Goal: Information Seeking & Learning: Learn about a topic

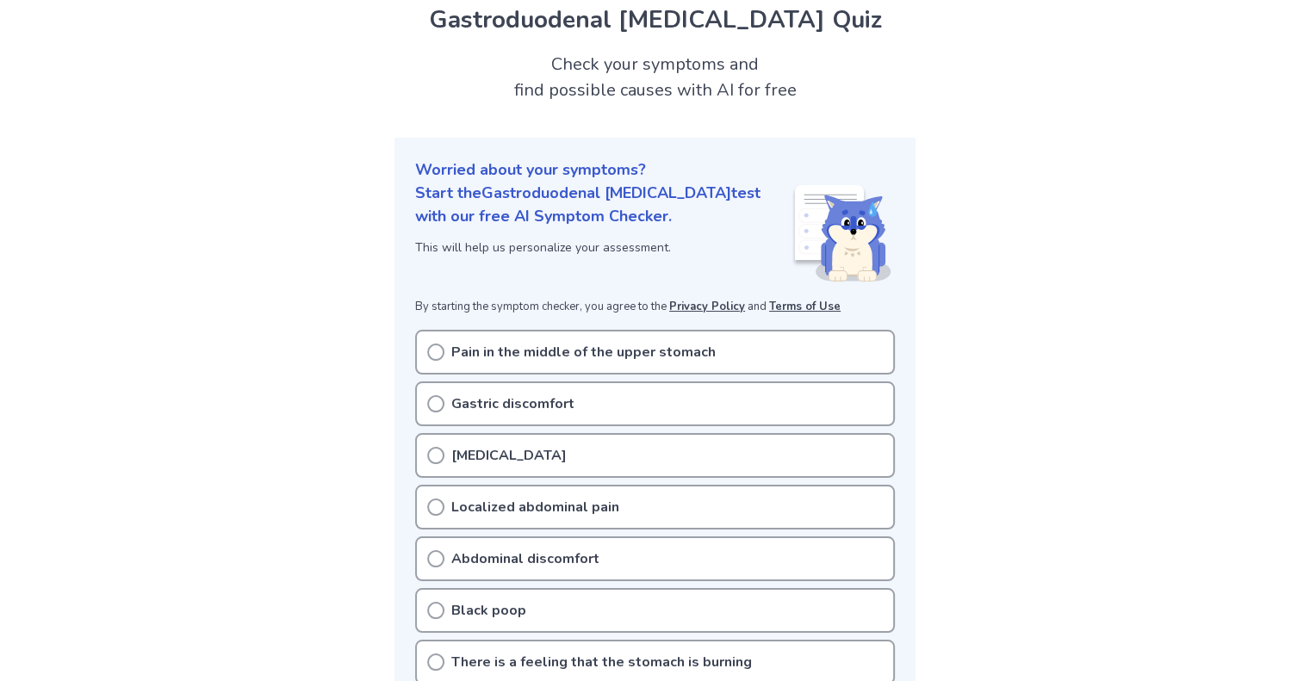
scroll to position [172, 0]
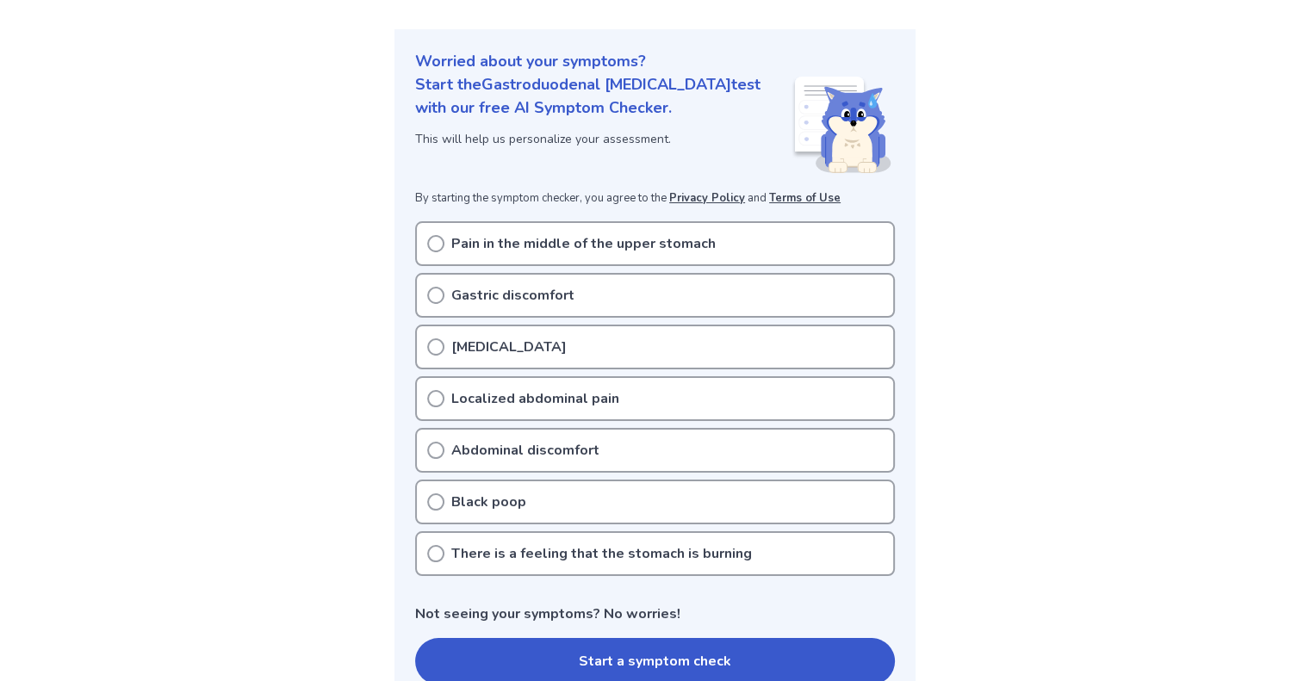
click at [434, 242] on icon at bounding box center [435, 243] width 17 height 17
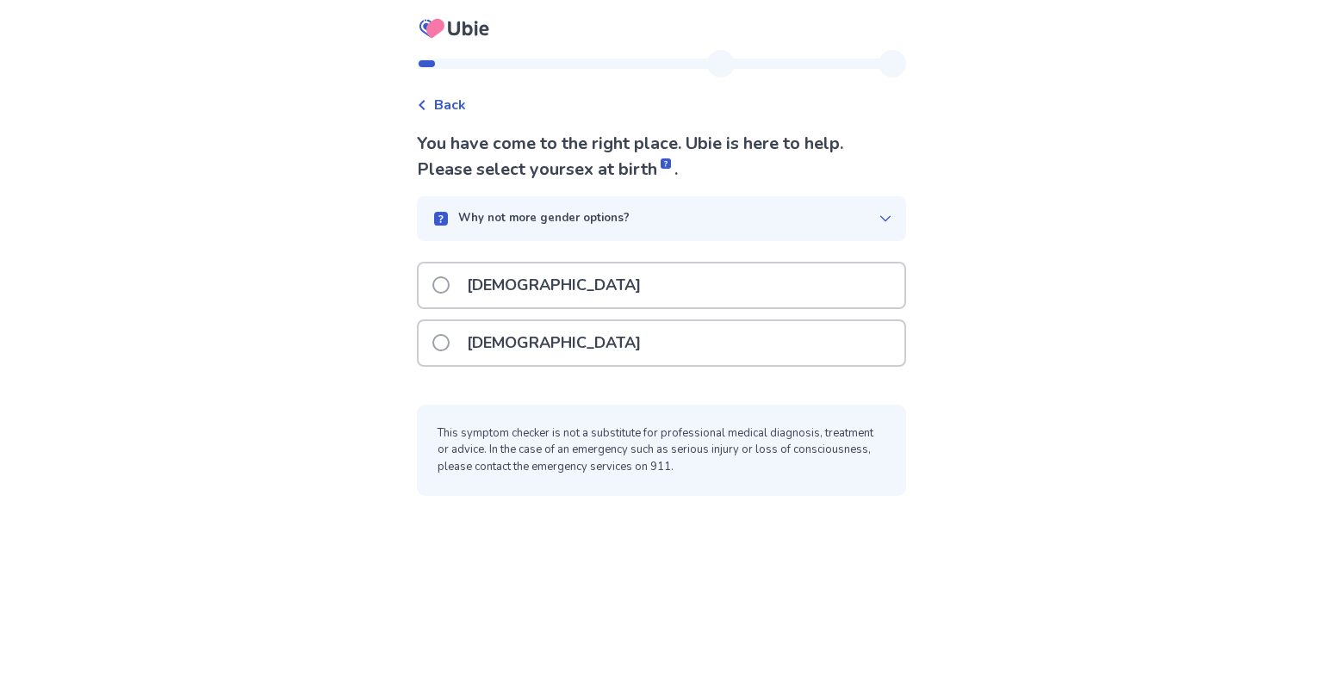
click at [450, 342] on span at bounding box center [440, 342] width 17 height 17
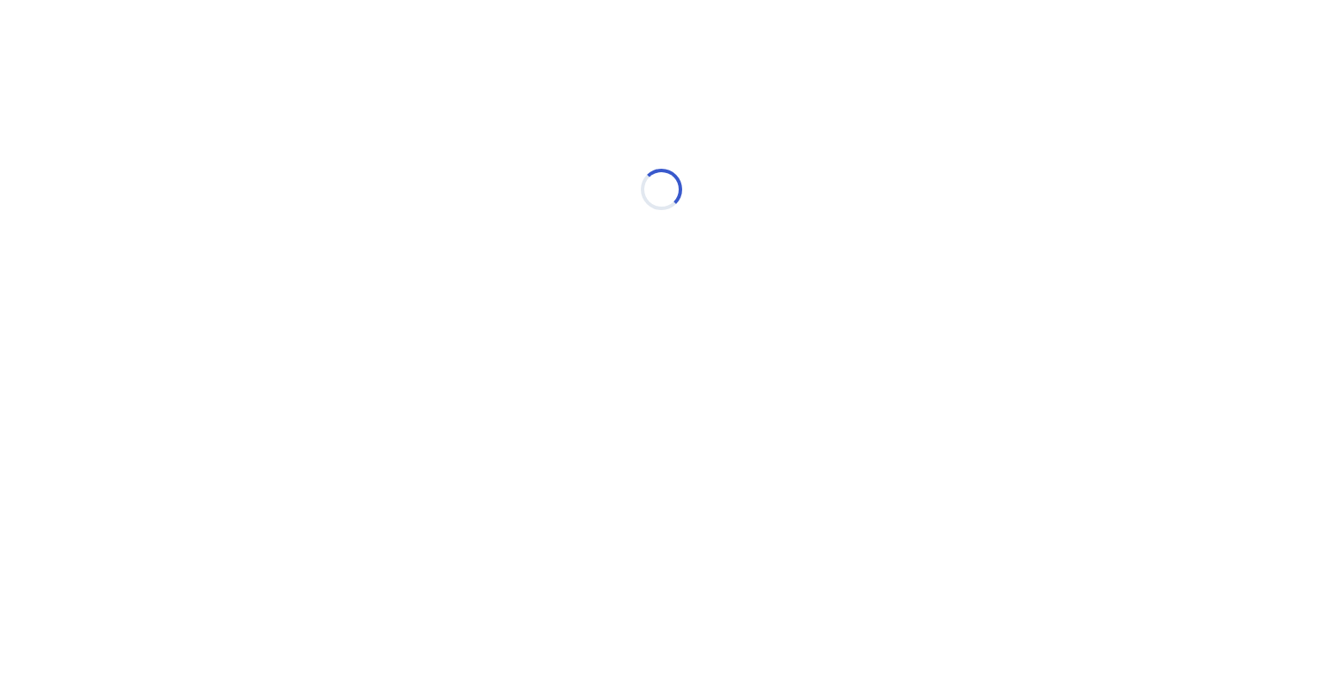
click at [453, 342] on div "Loading..." at bounding box center [661, 189] width 489 height 344
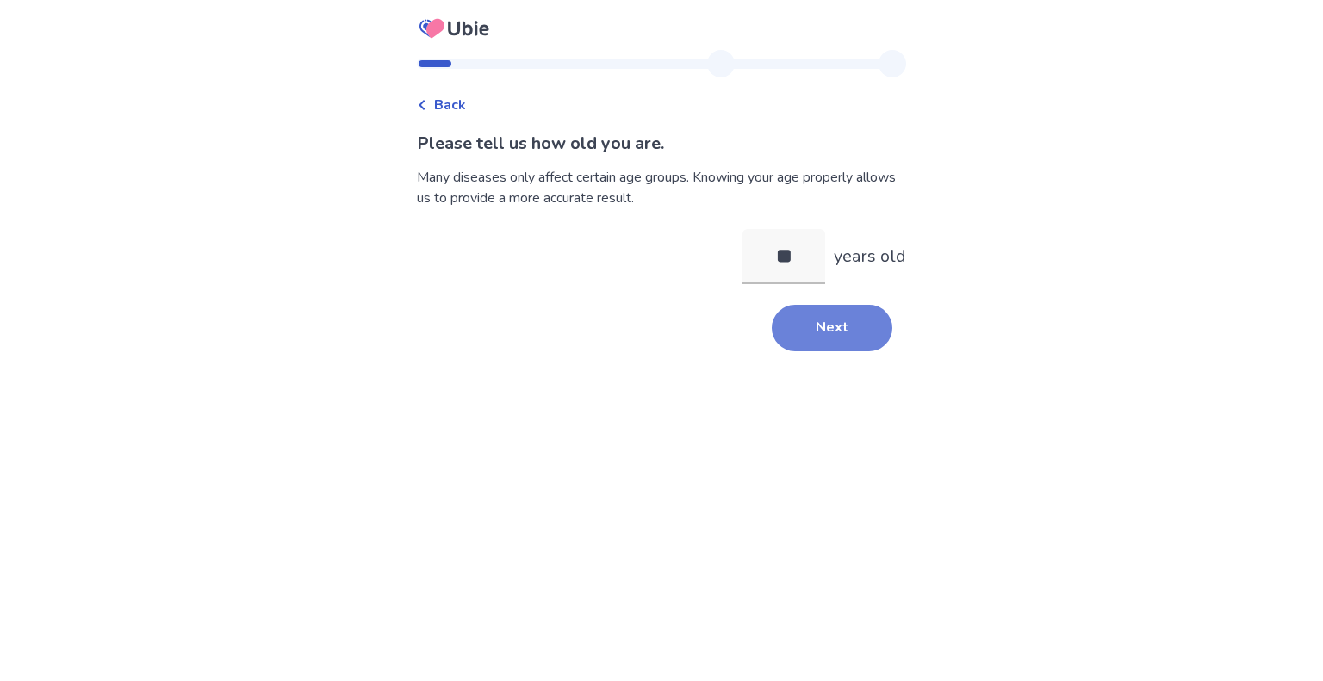
type input "**"
click at [830, 328] on button "Next" at bounding box center [832, 328] width 121 height 47
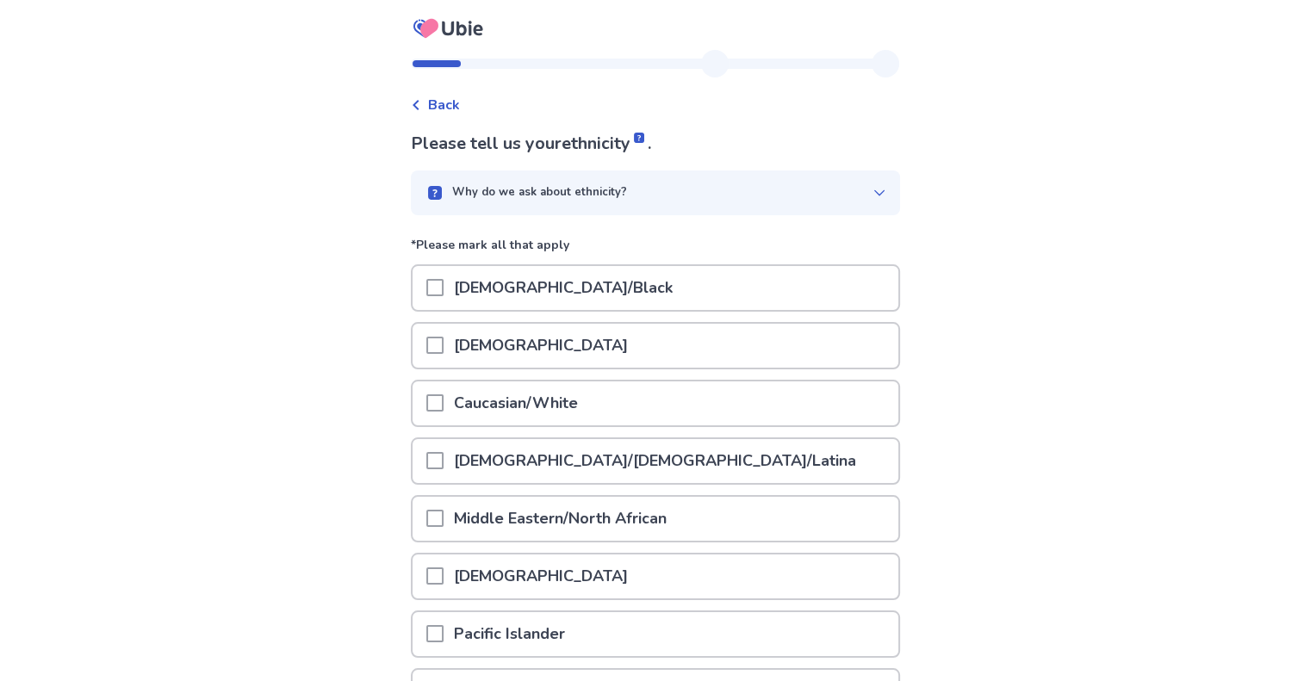
click at [443, 403] on span at bounding box center [434, 402] width 17 height 17
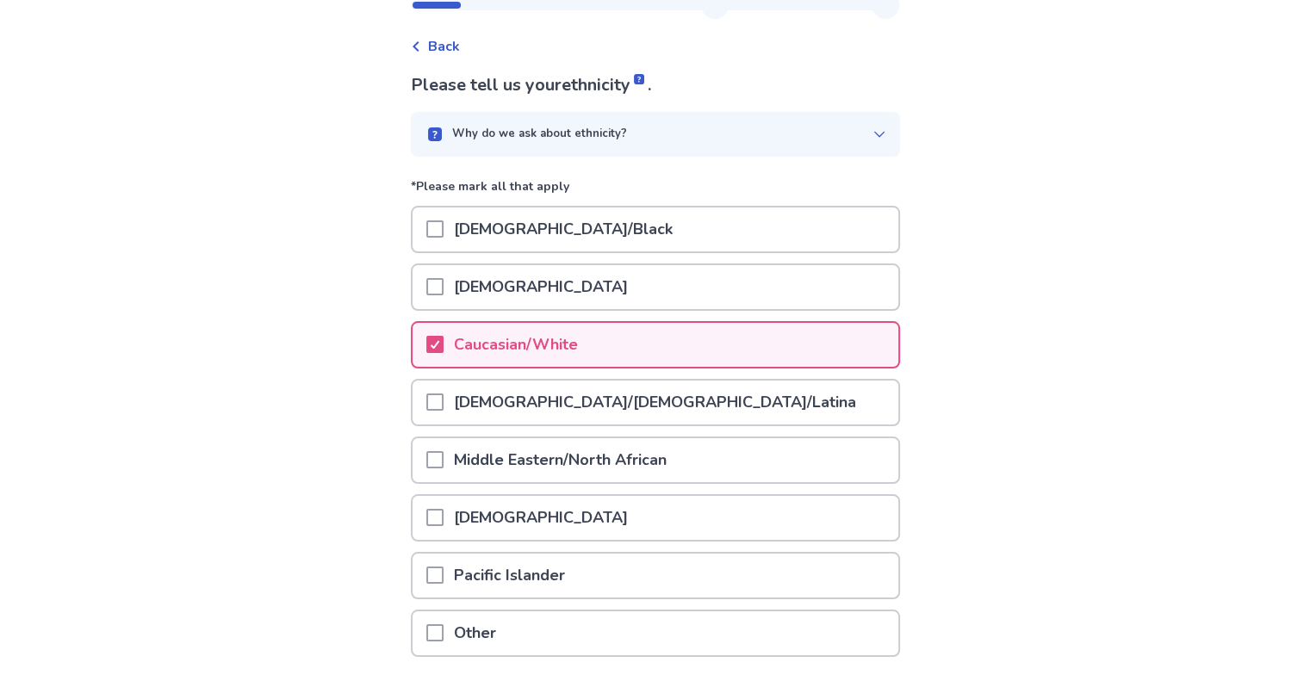
scroll to position [172, 0]
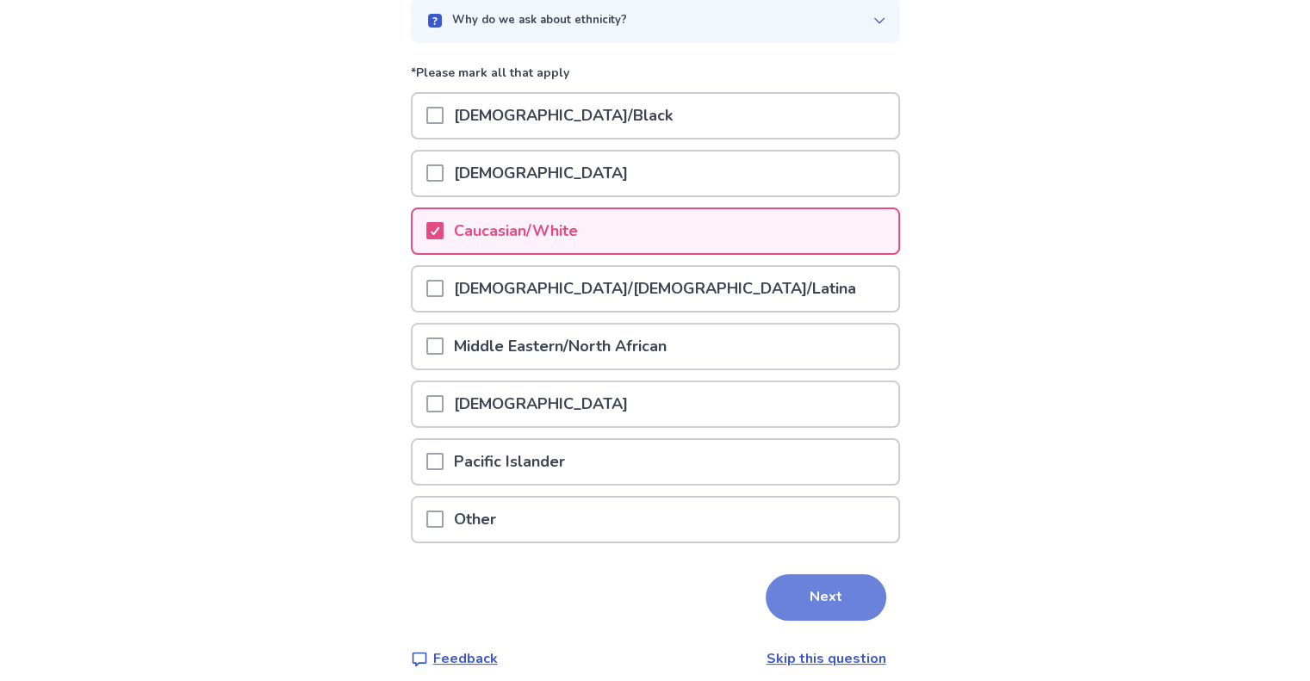
click at [804, 595] on button "Next" at bounding box center [826, 597] width 121 height 47
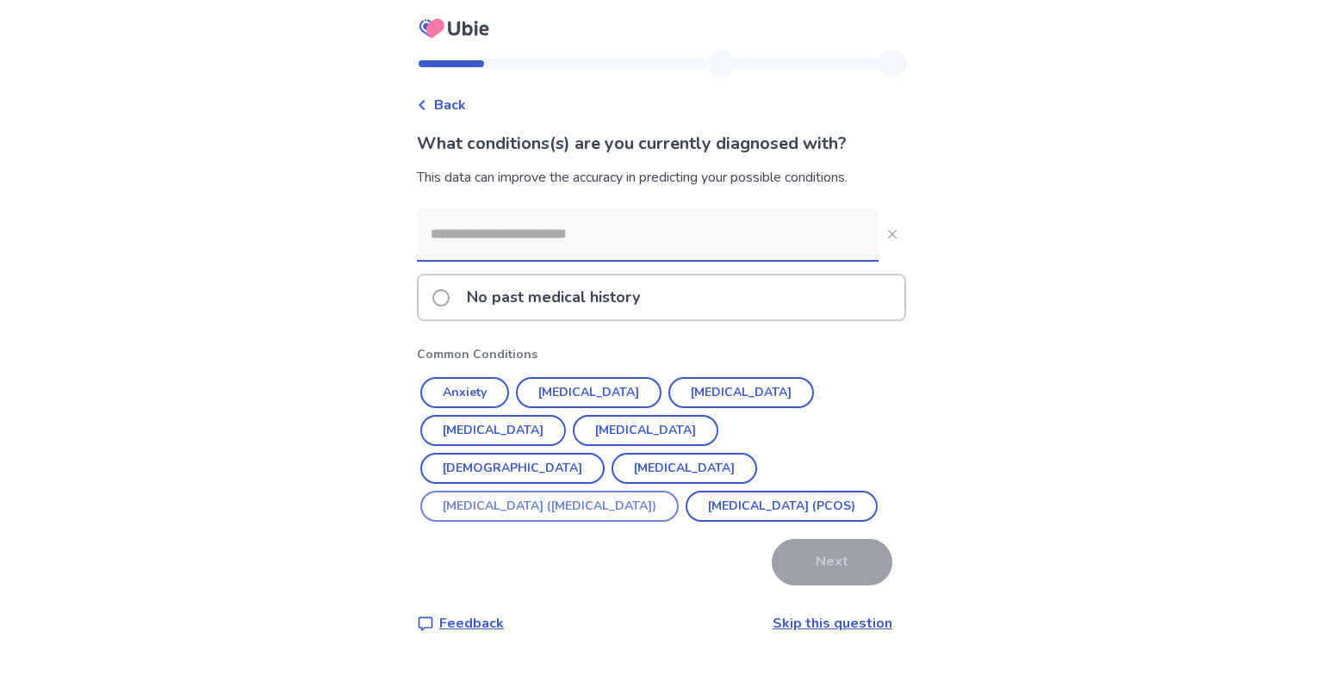
click at [610, 491] on button "Irritable Bowel Syndrome (IBS)" at bounding box center [549, 506] width 258 height 31
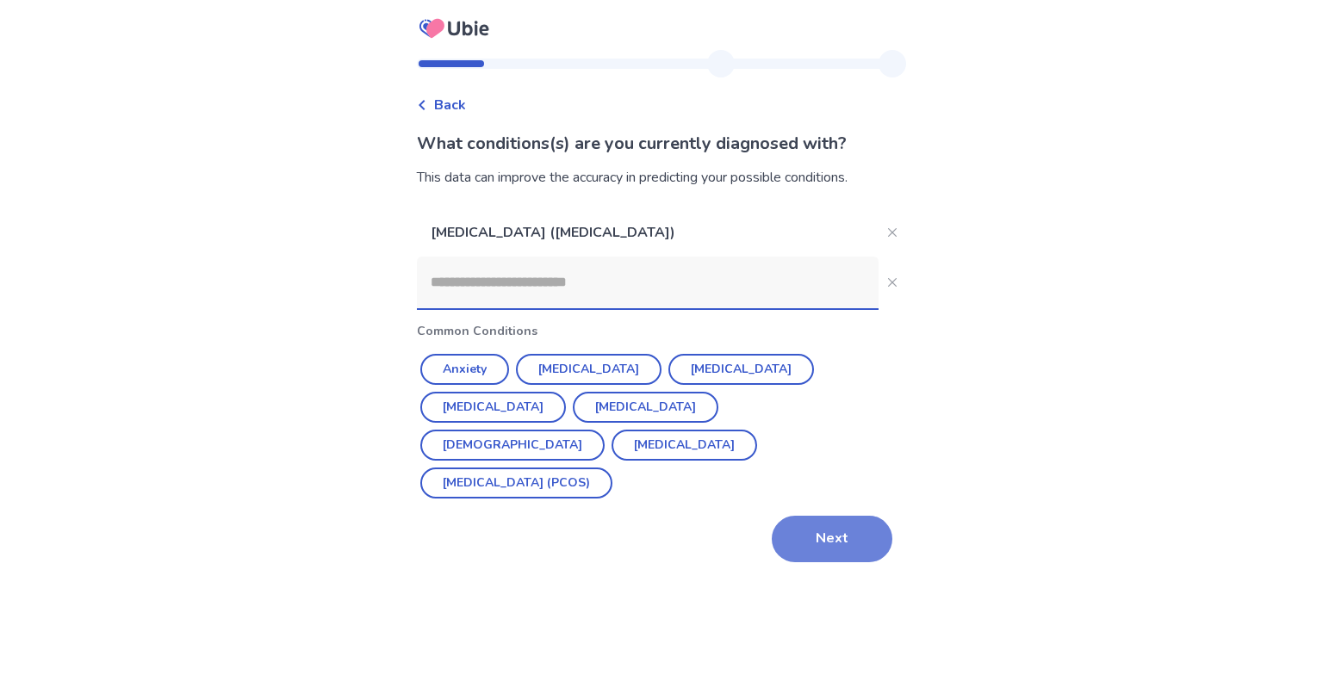
click at [838, 516] on button "Next" at bounding box center [832, 539] width 121 height 47
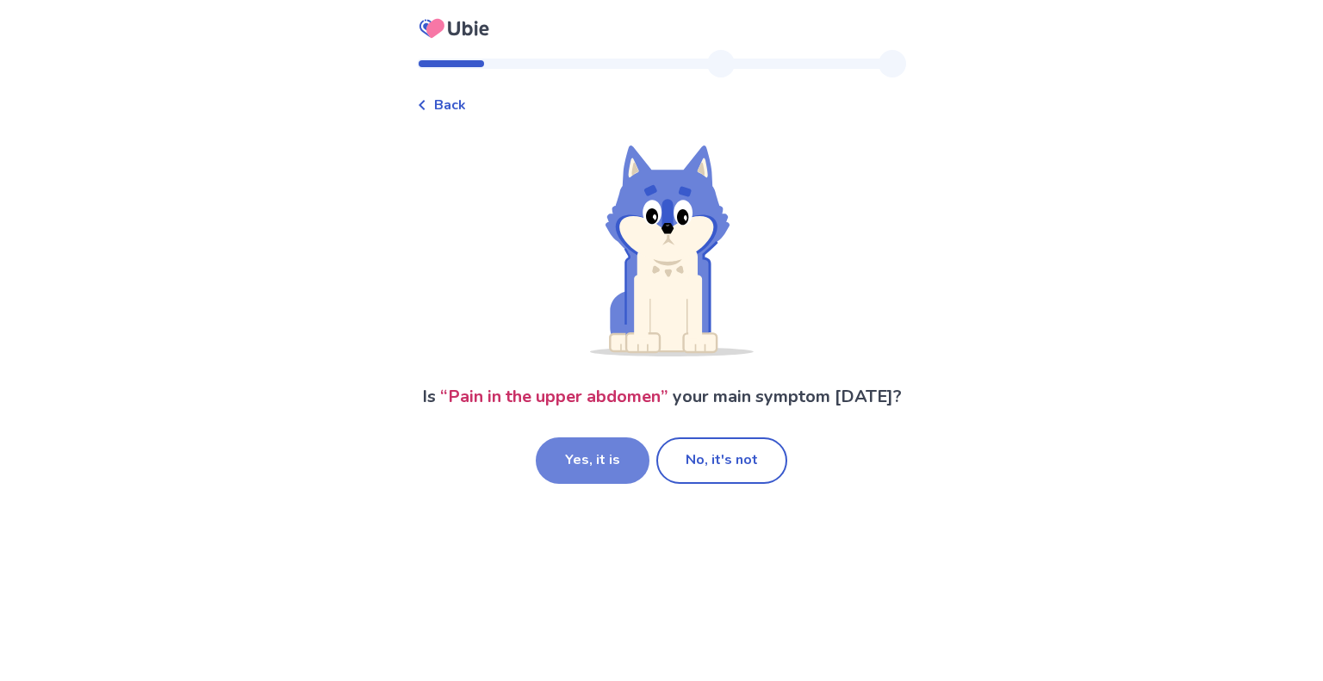
click at [593, 462] on button "Yes, it is" at bounding box center [593, 460] width 114 height 47
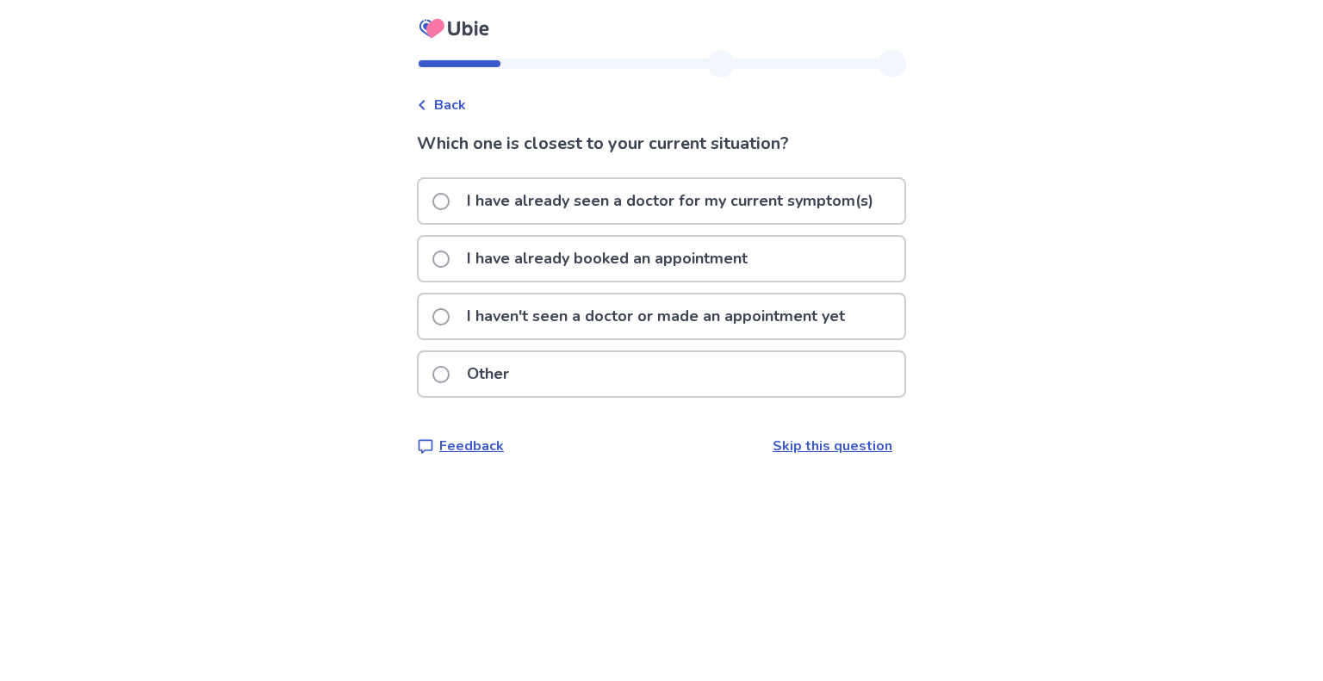
click at [450, 195] on span at bounding box center [440, 201] width 17 height 17
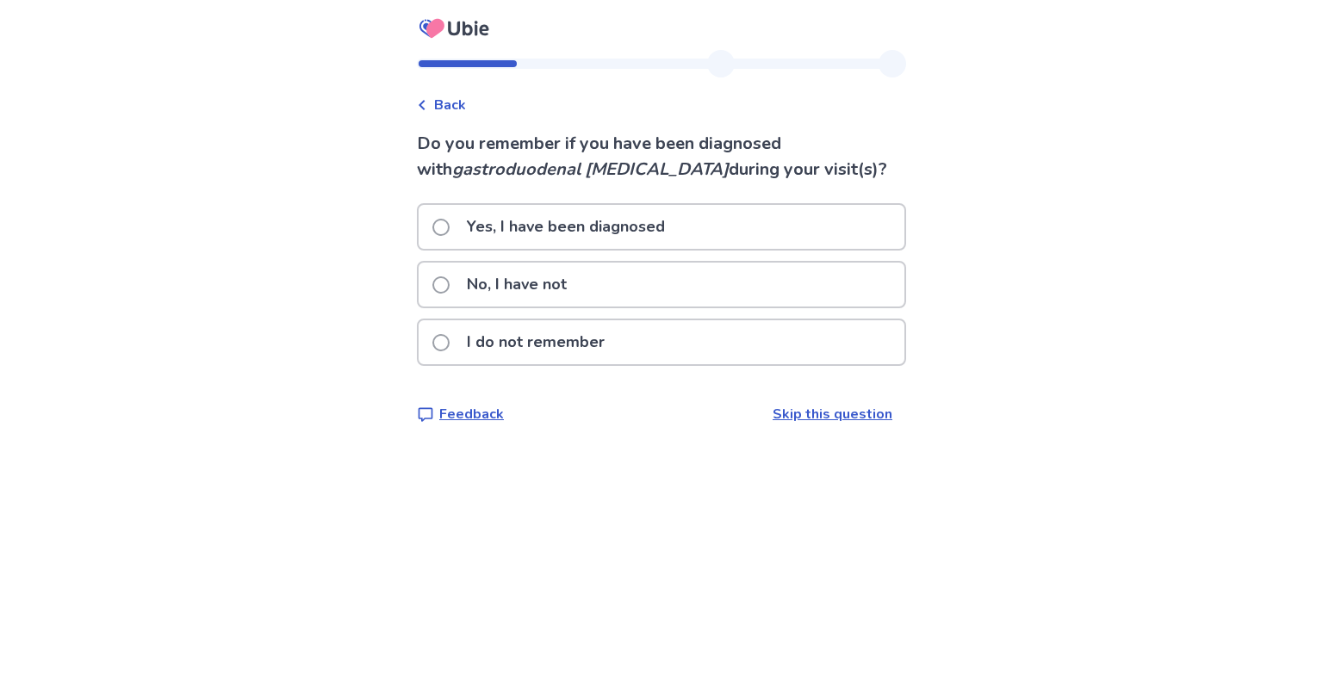
click at [450, 284] on span at bounding box center [440, 284] width 17 height 17
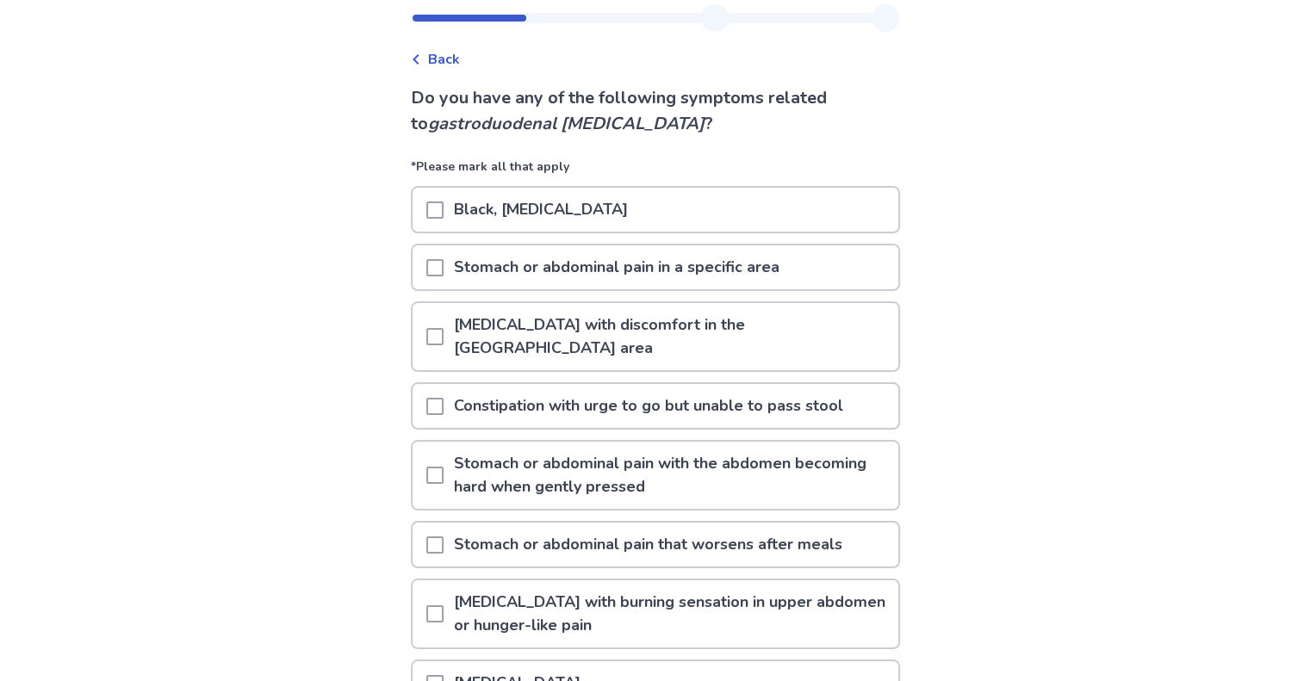
scroll to position [86, 0]
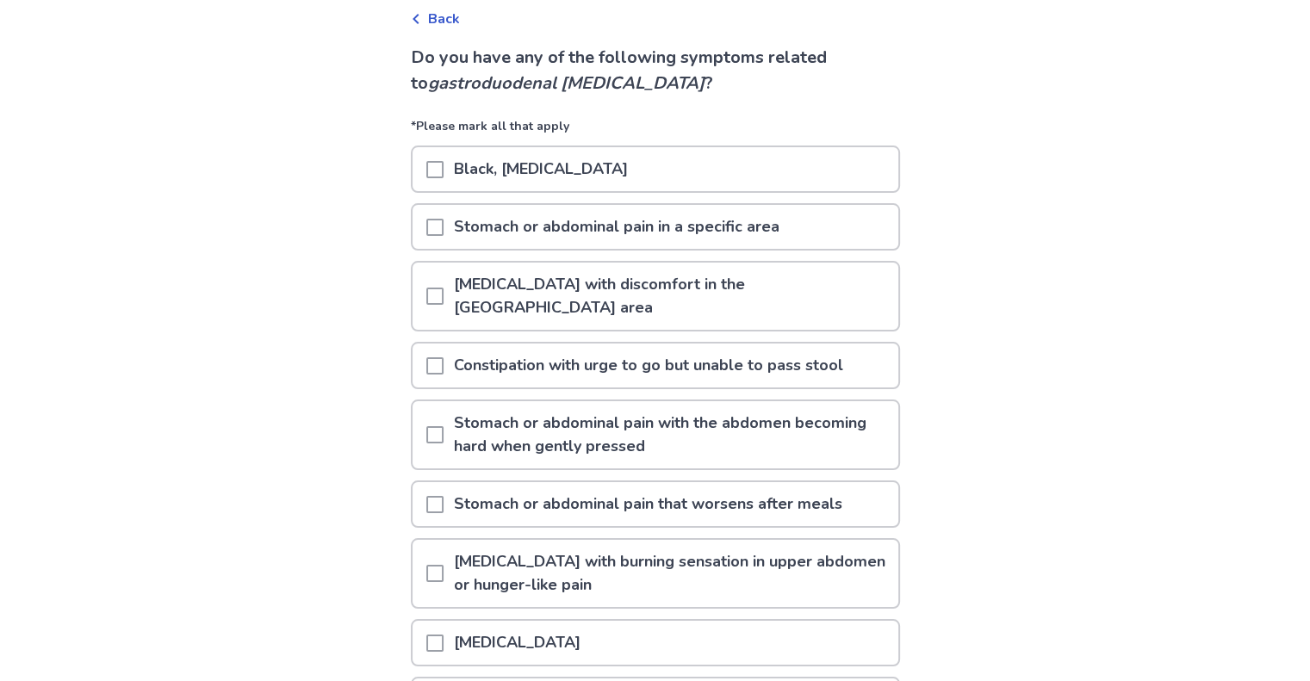
click at [443, 223] on span at bounding box center [434, 227] width 17 height 17
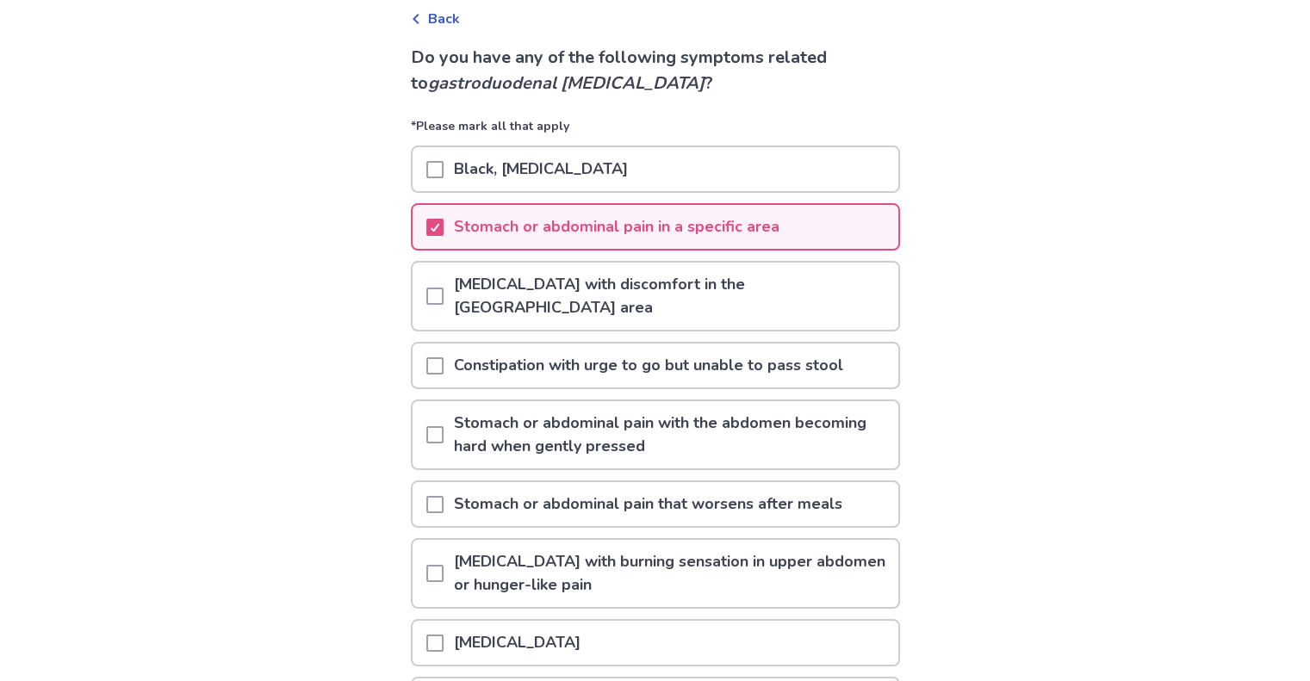
click at [443, 357] on span at bounding box center [434, 365] width 17 height 17
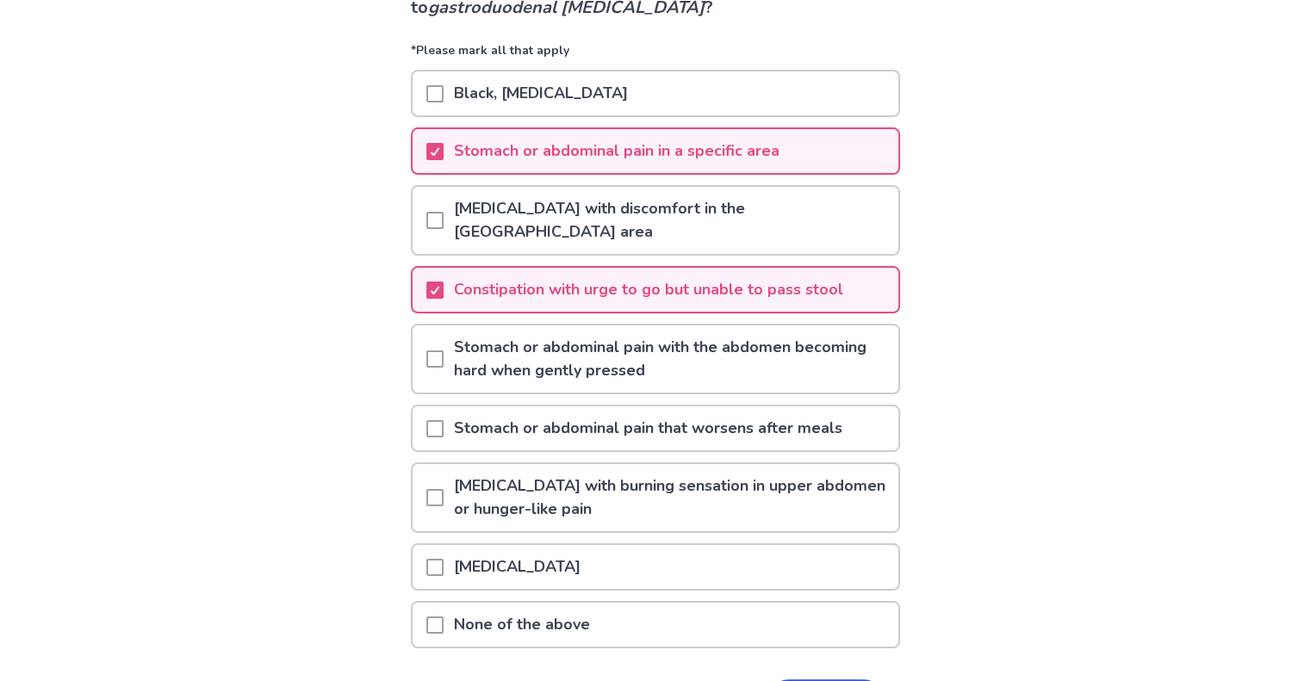
scroll to position [172, 0]
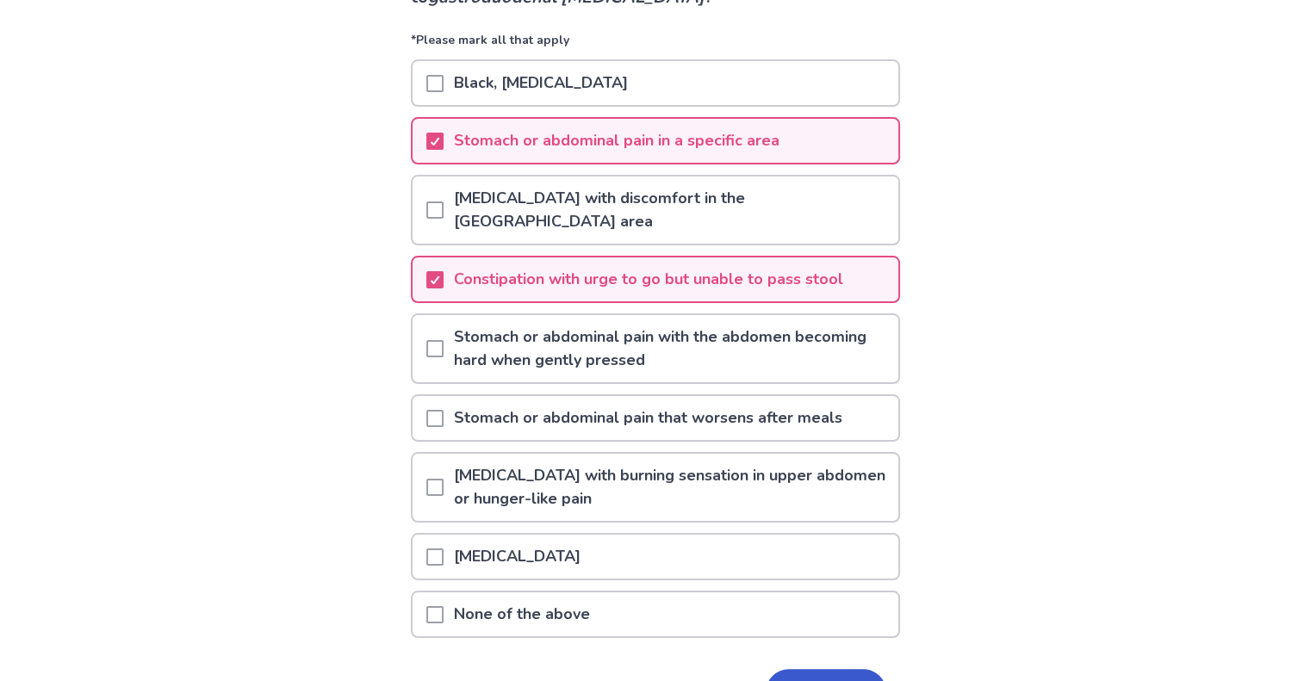
click at [819, 669] on button "Next" at bounding box center [826, 692] width 121 height 47
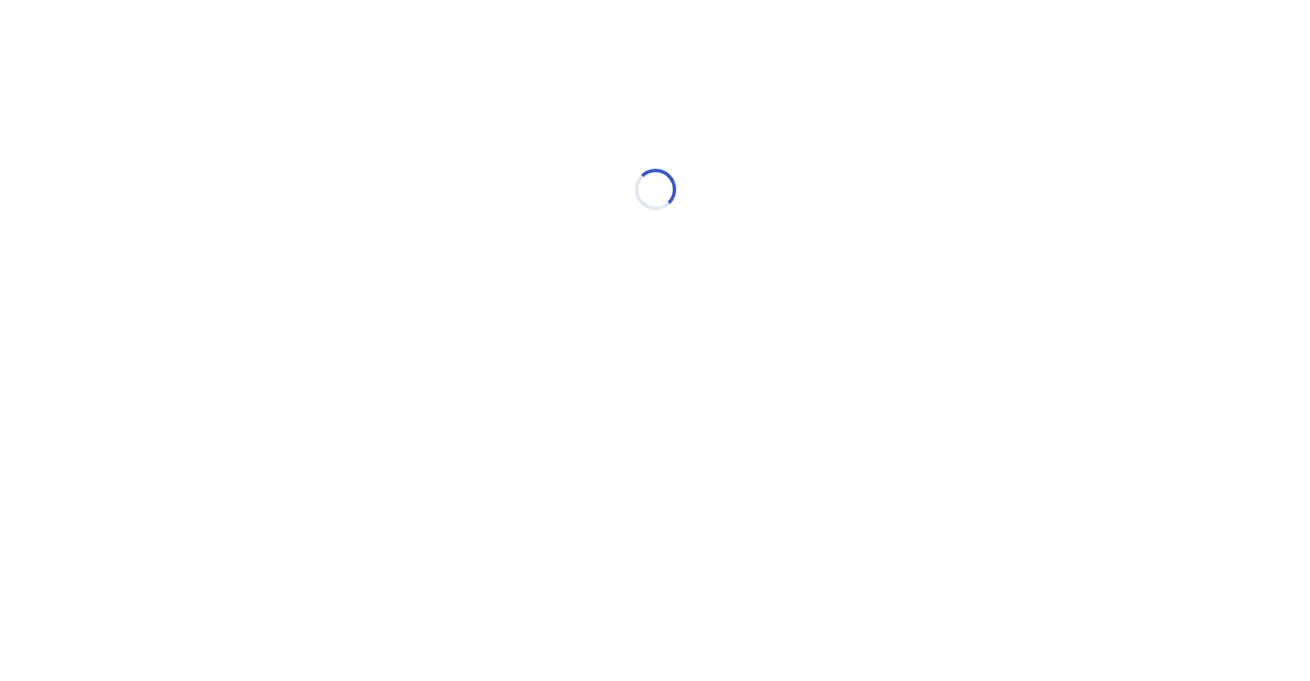
scroll to position [0, 0]
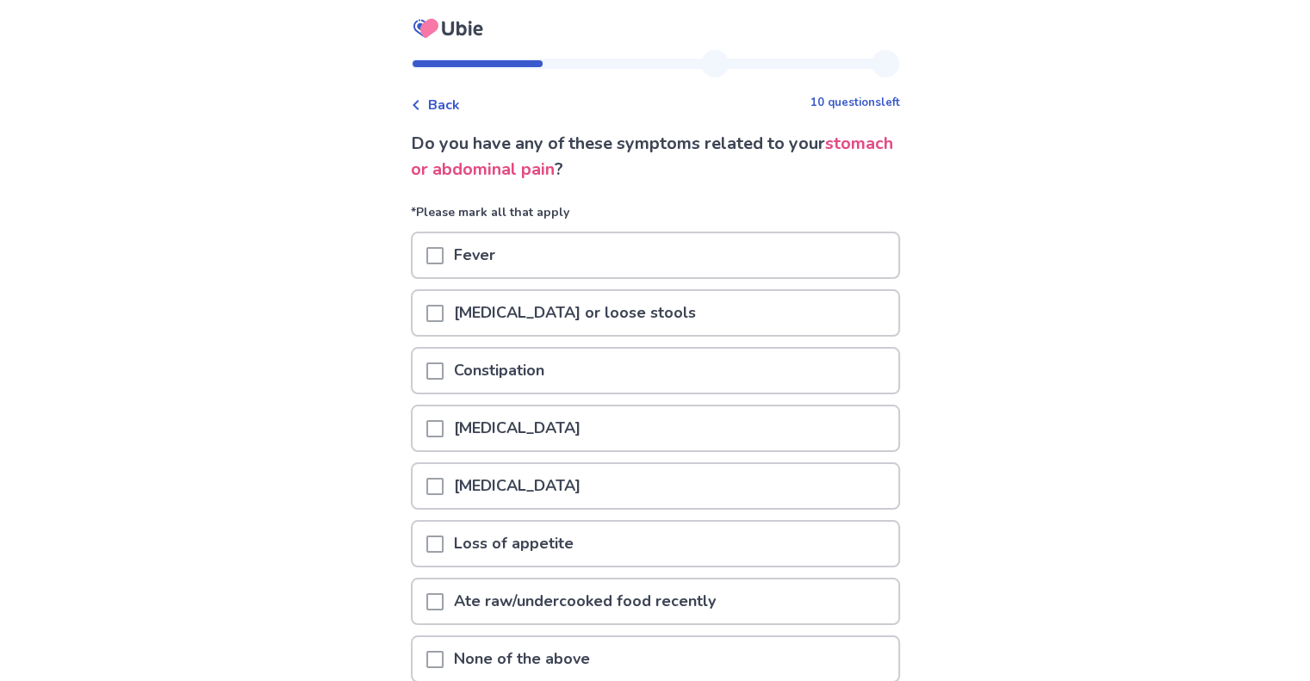
scroll to position [155, 0]
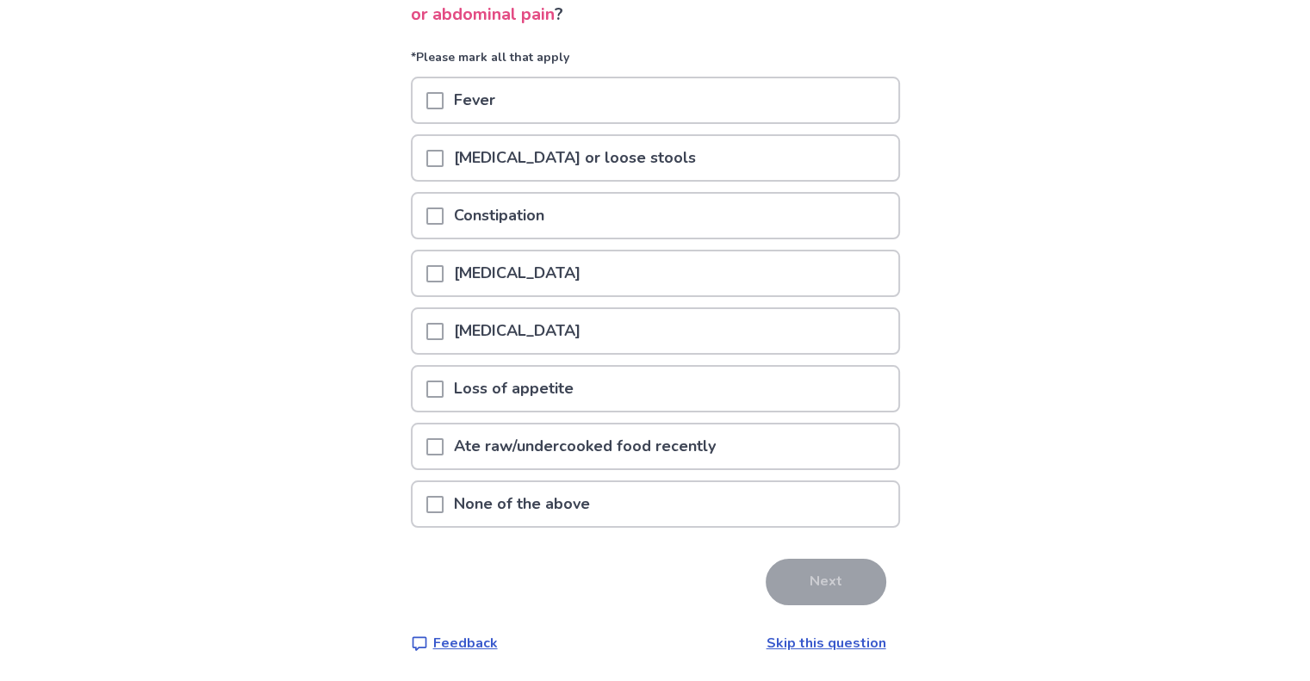
click at [443, 213] on span at bounding box center [434, 216] width 17 height 17
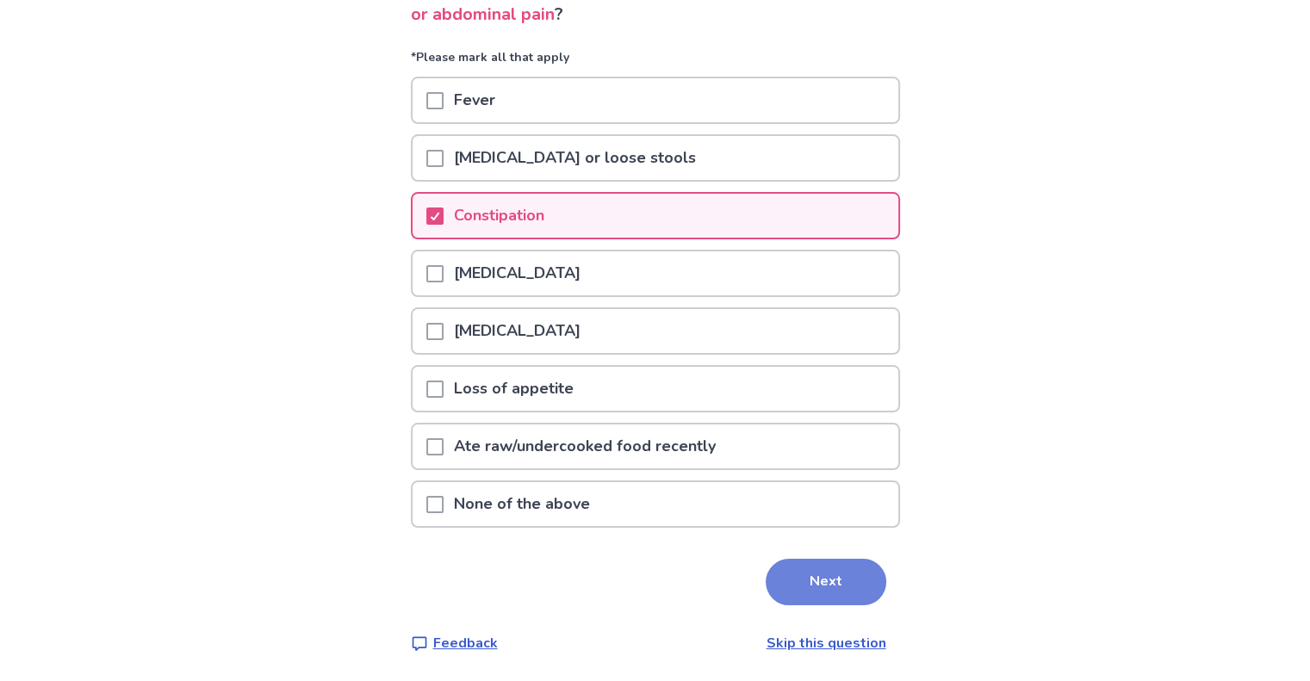
click at [830, 583] on button "Next" at bounding box center [826, 582] width 121 height 47
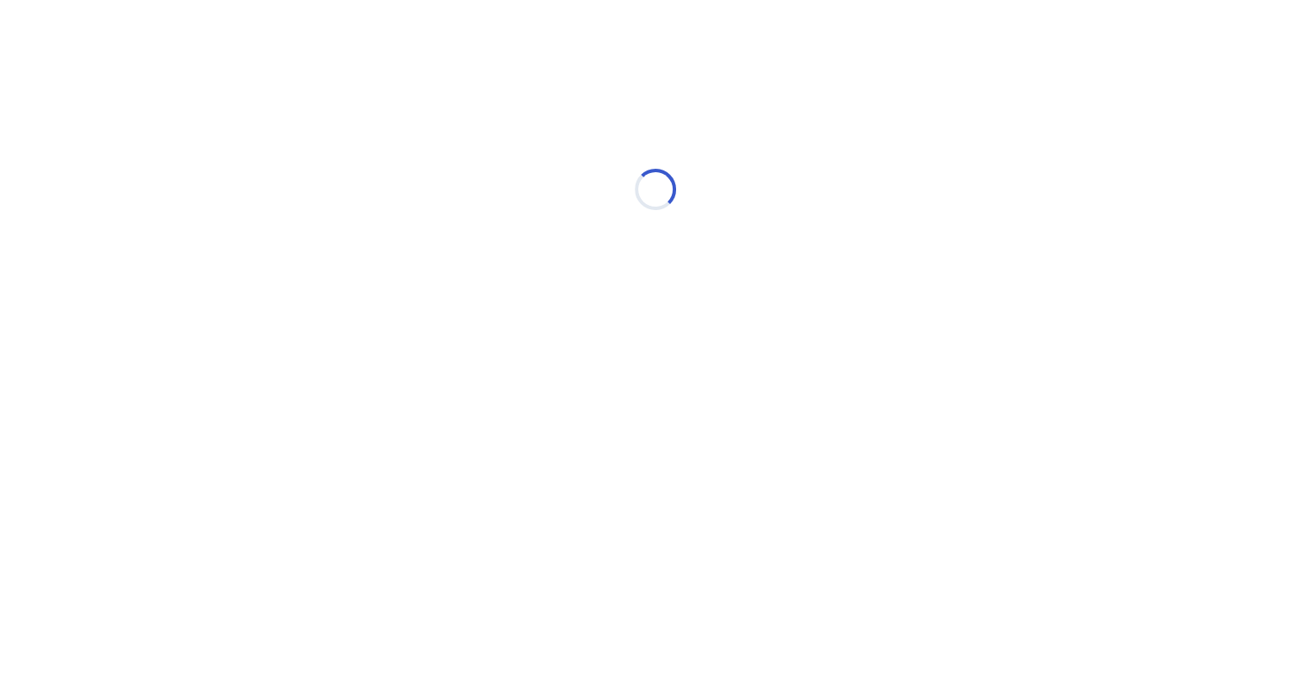
scroll to position [0, 0]
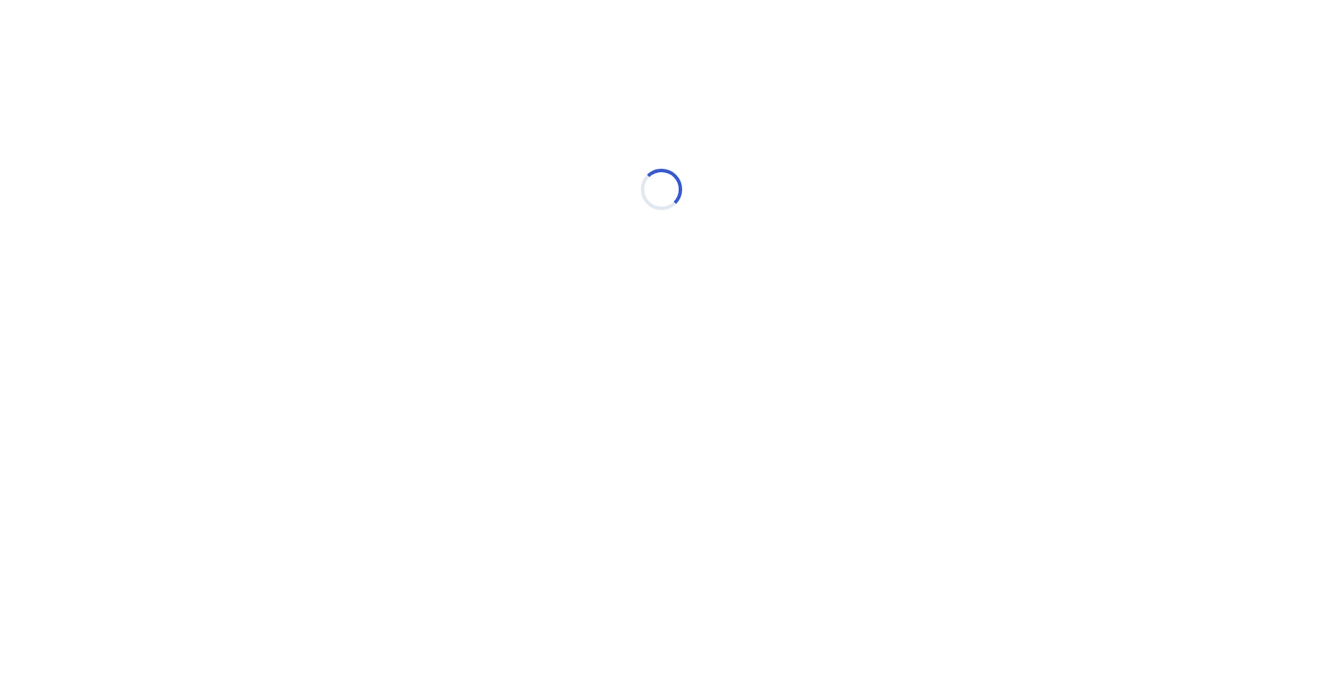
select select "*"
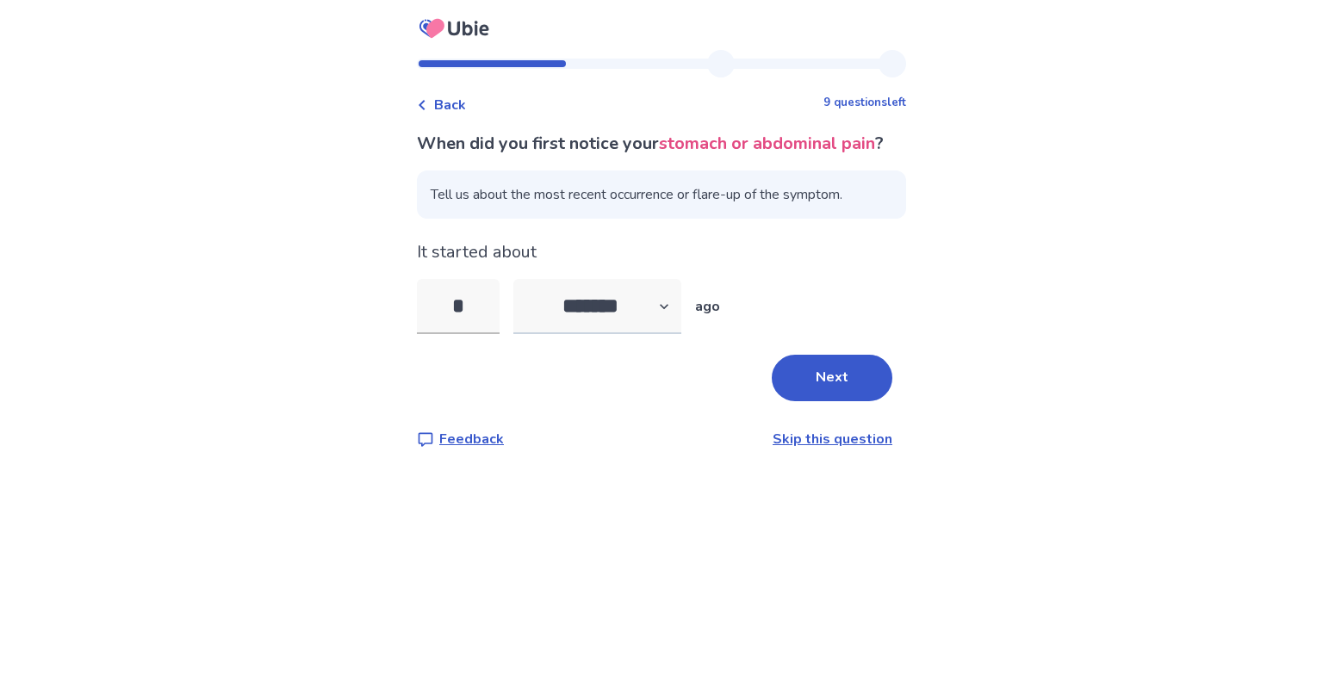
type input "*"
click at [676, 329] on select "******* ****** ******* ******** *******" at bounding box center [597, 306] width 168 height 55
select select "*"
click at [524, 305] on select "******* ****** ******* ******** *******" at bounding box center [597, 306] width 168 height 55
click at [835, 401] on button "Next" at bounding box center [832, 378] width 121 height 47
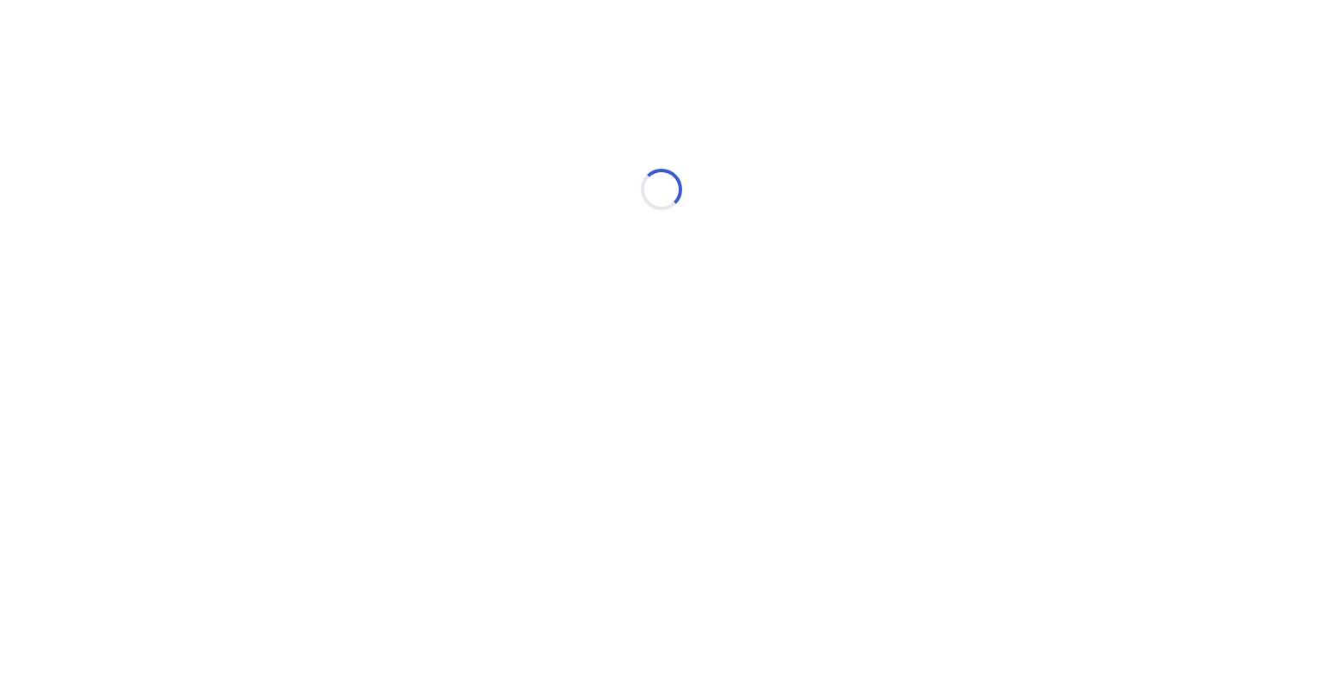
select select "*"
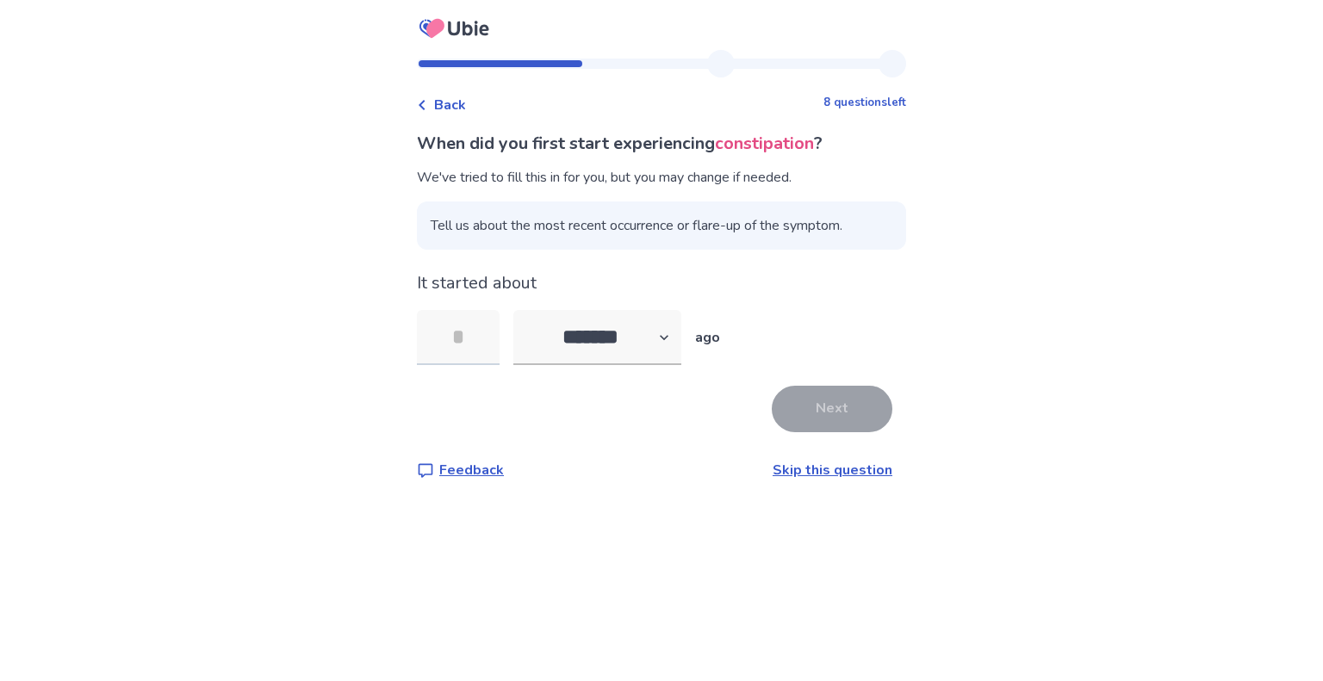
type input "*"
click at [817, 404] on button "Next" at bounding box center [832, 409] width 121 height 47
click at [817, 404] on html "Back 8 questions left When did you first start experiencing constipation ? We'v…" at bounding box center [661, 340] width 1323 height 681
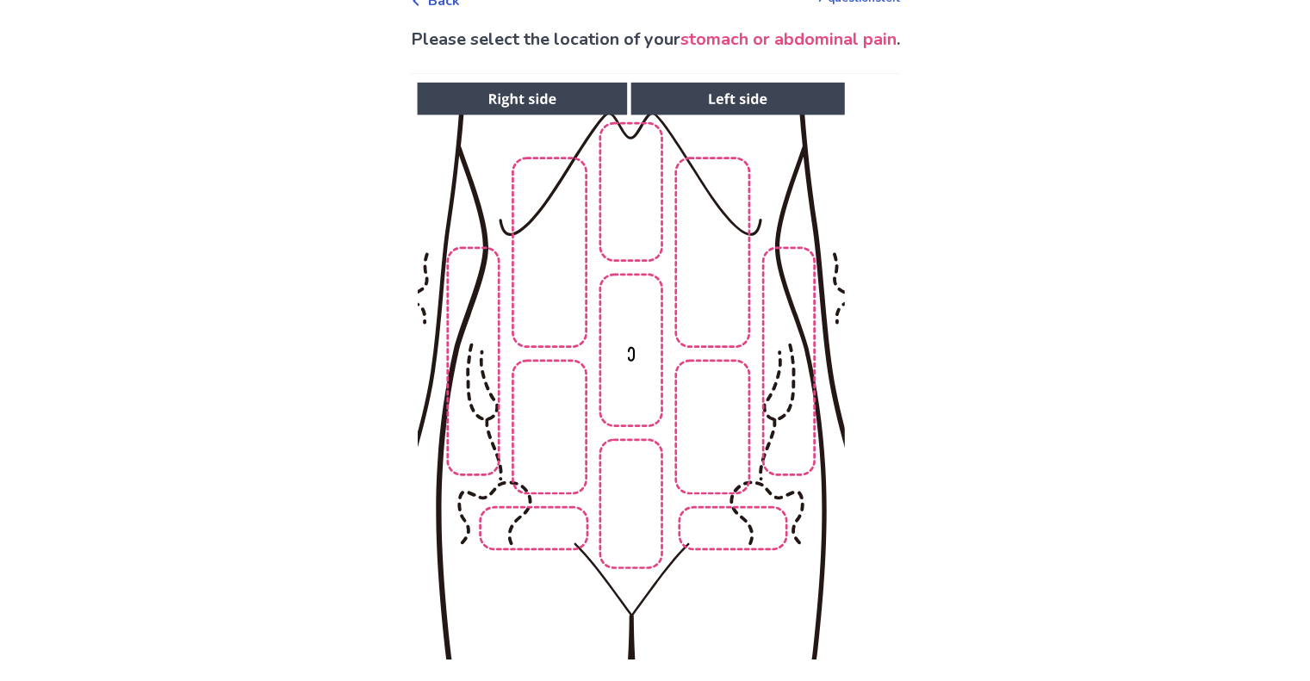
scroll to position [172, 0]
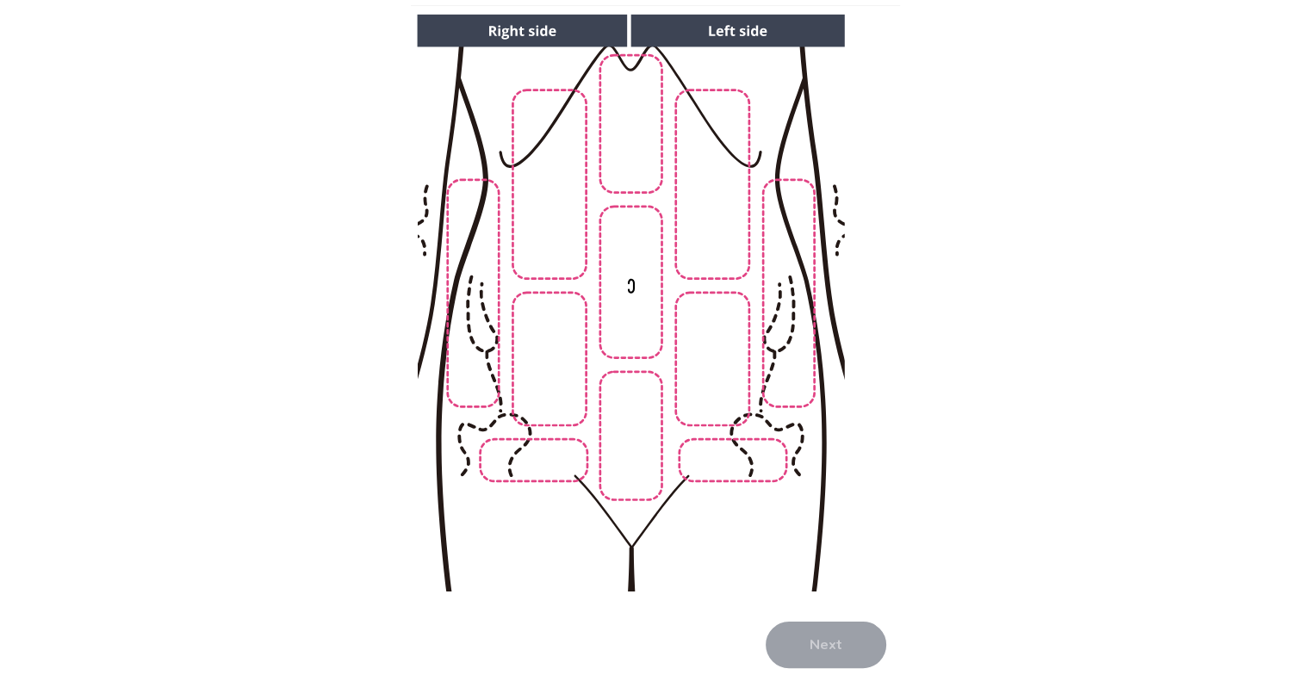
click at [625, 145] on img at bounding box center [630, 303] width 880 height 596
click at [625, 145] on div at bounding box center [630, 303] width 880 height 596
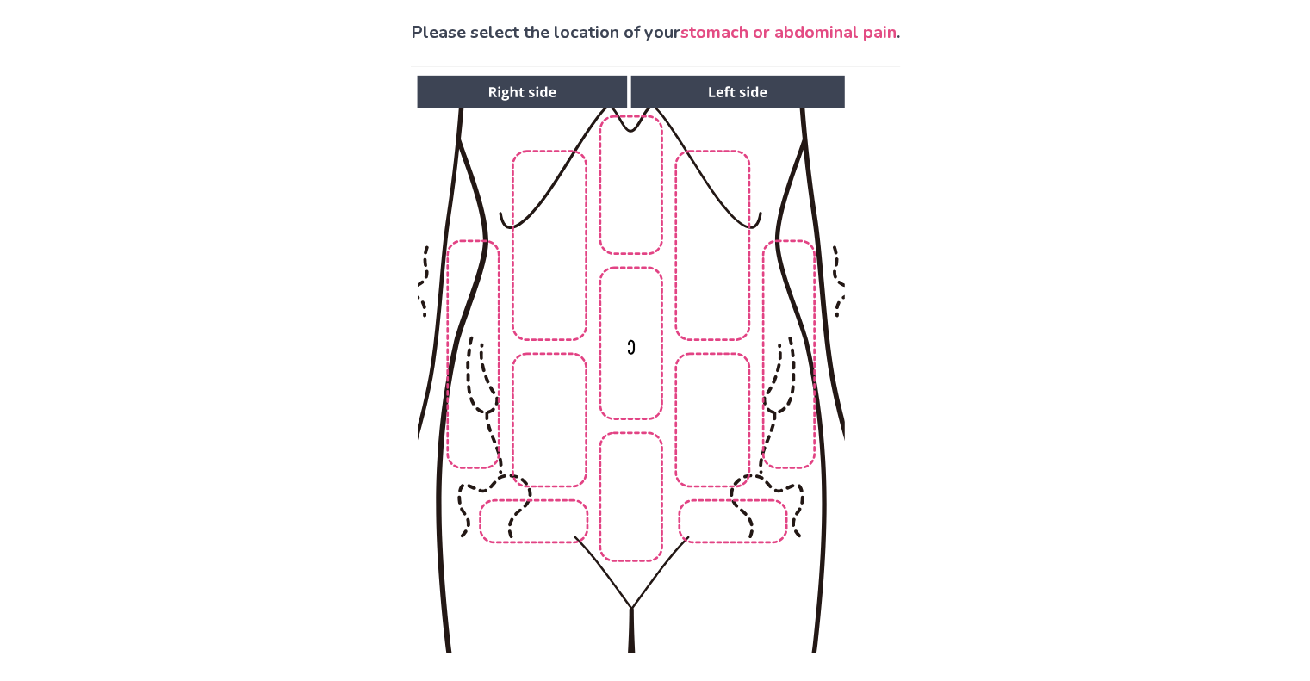
scroll to position [86, 0]
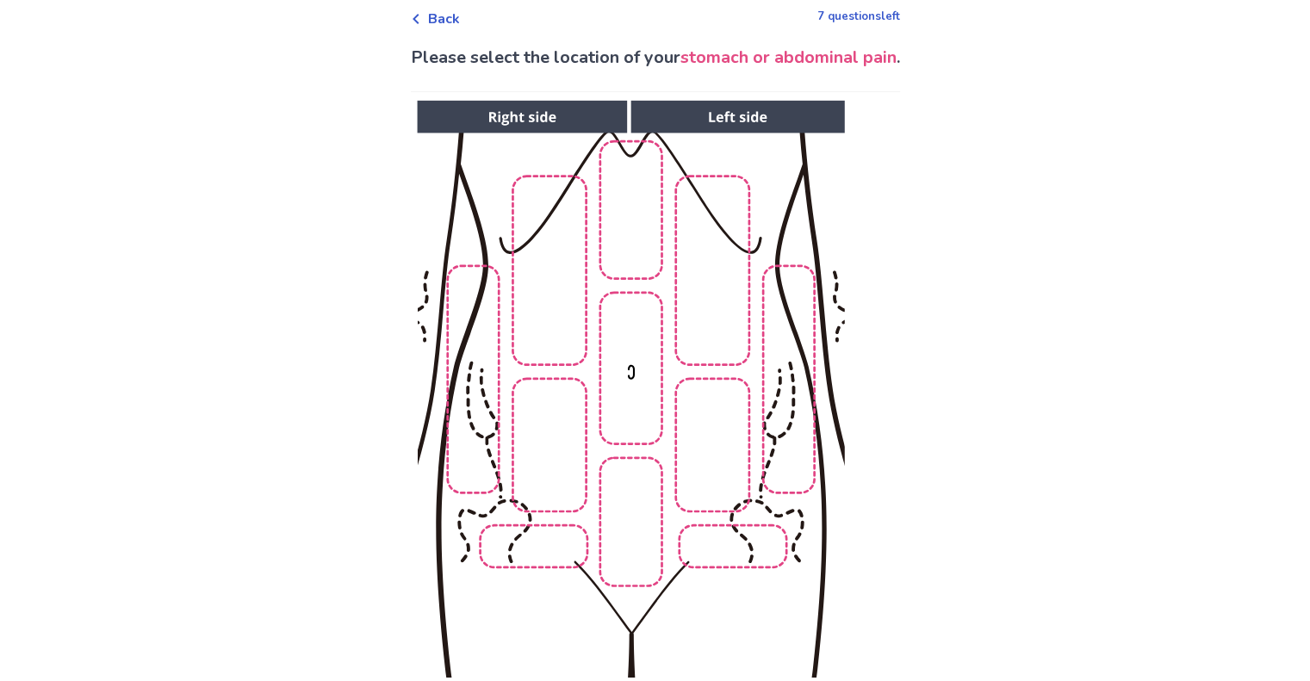
click at [630, 260] on img at bounding box center [630, 389] width 880 height 596
click at [630, 338] on img at bounding box center [630, 389] width 880 height 596
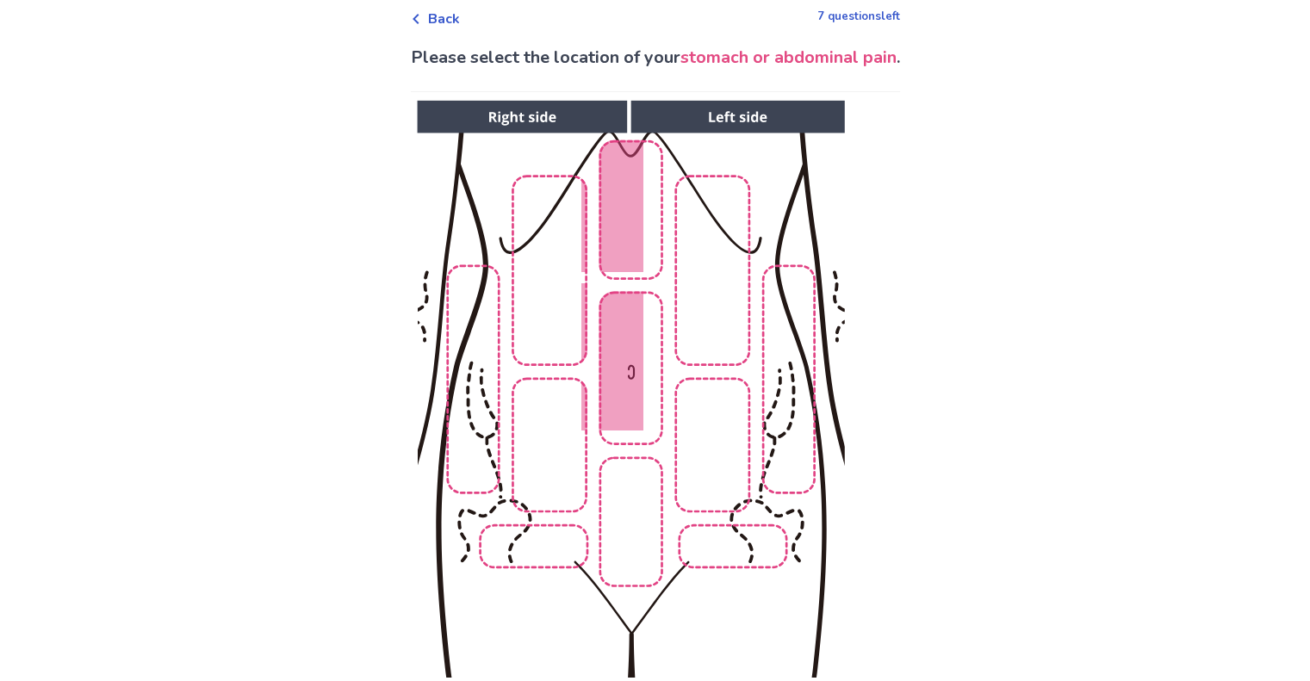
click at [549, 277] on img at bounding box center [630, 389] width 880 height 596
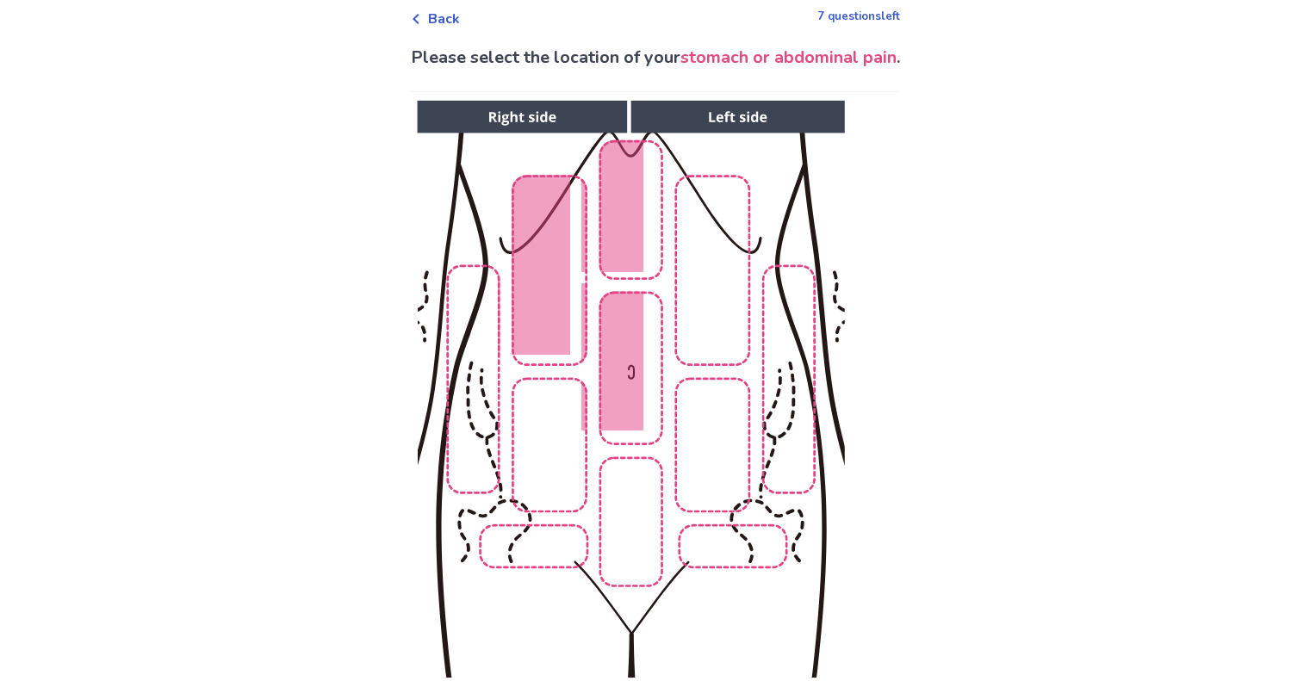
click at [709, 272] on img at bounding box center [630, 389] width 880 height 596
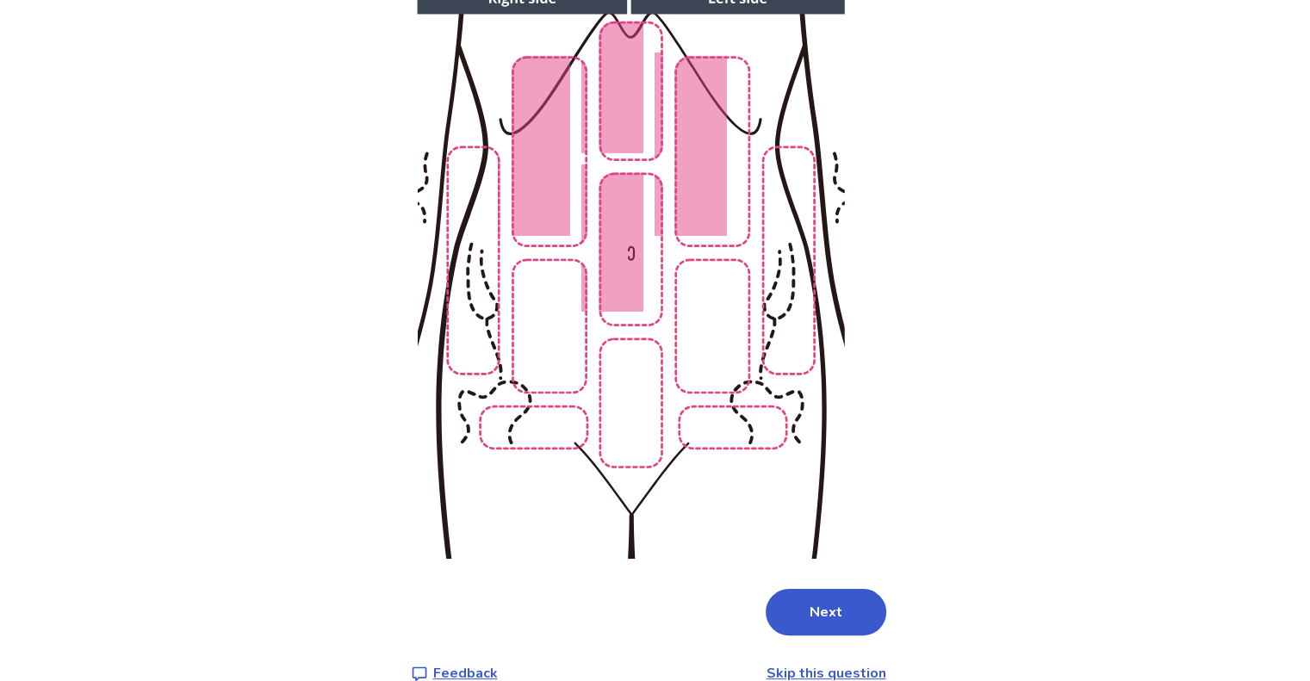
scroll to position [236, 0]
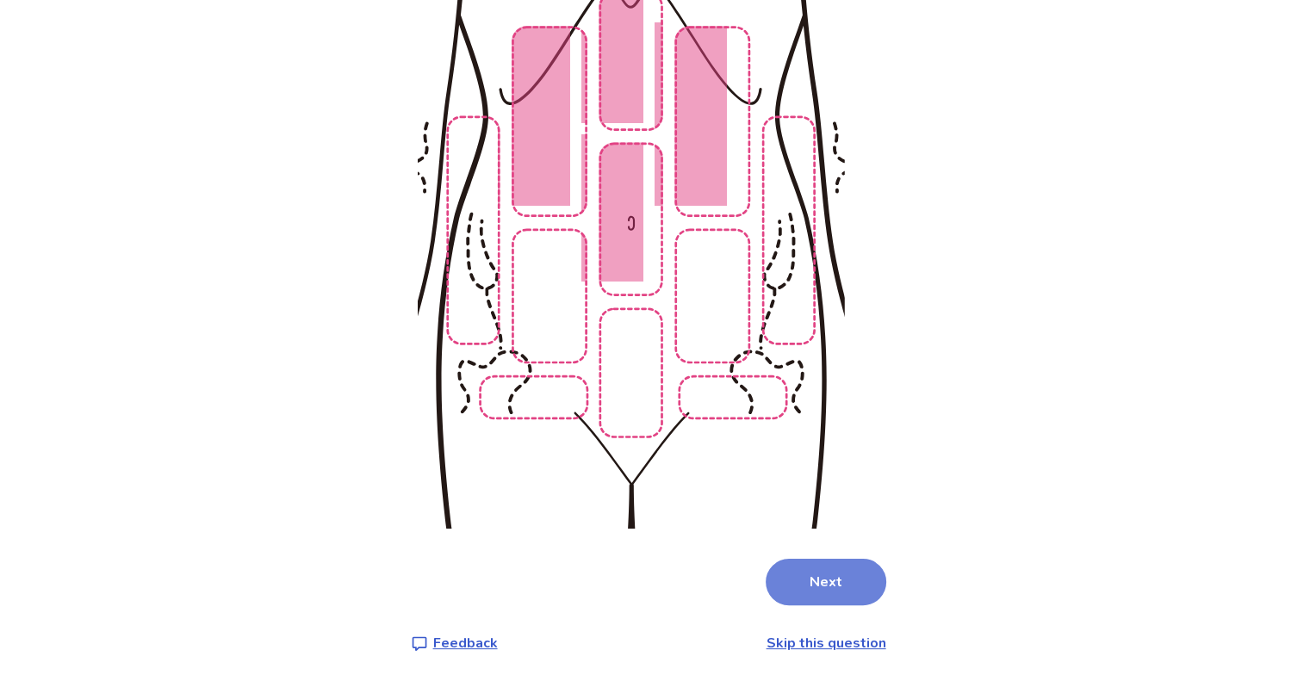
click at [816, 590] on button "Next" at bounding box center [826, 582] width 121 height 47
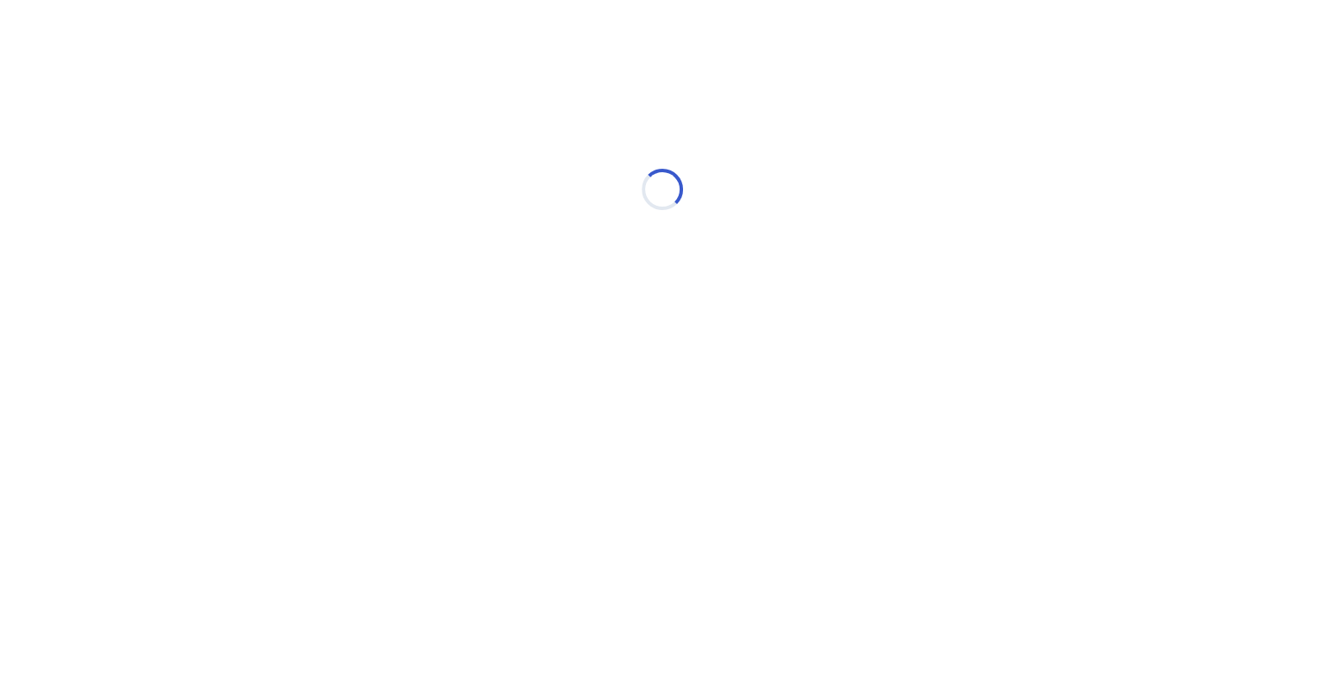
scroll to position [0, 0]
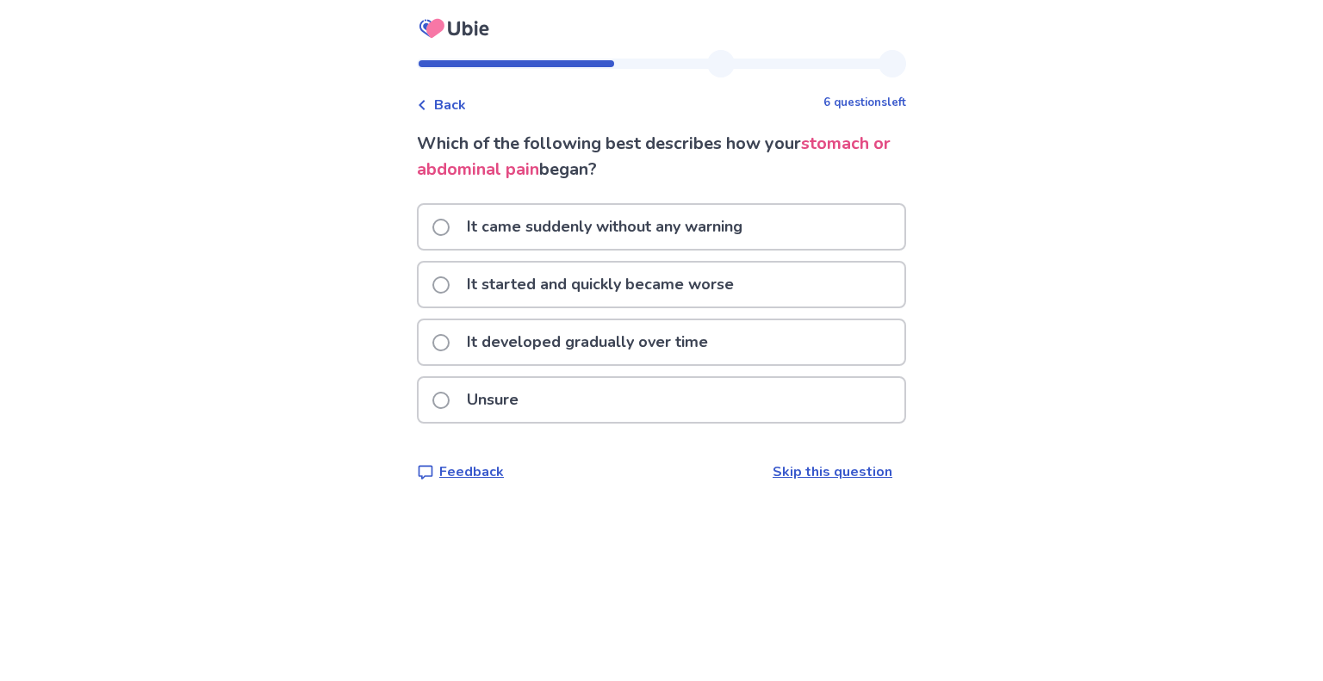
click at [450, 342] on span at bounding box center [440, 342] width 17 height 17
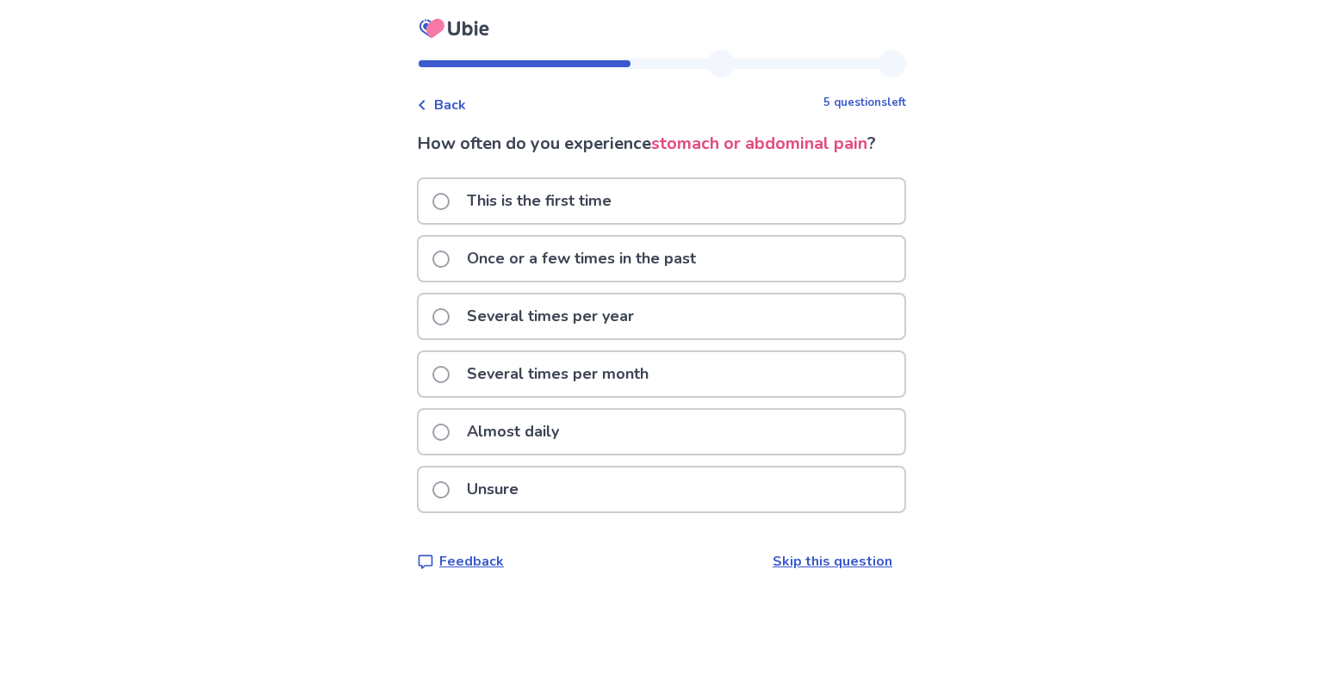
click at [449, 430] on span at bounding box center [440, 432] width 17 height 17
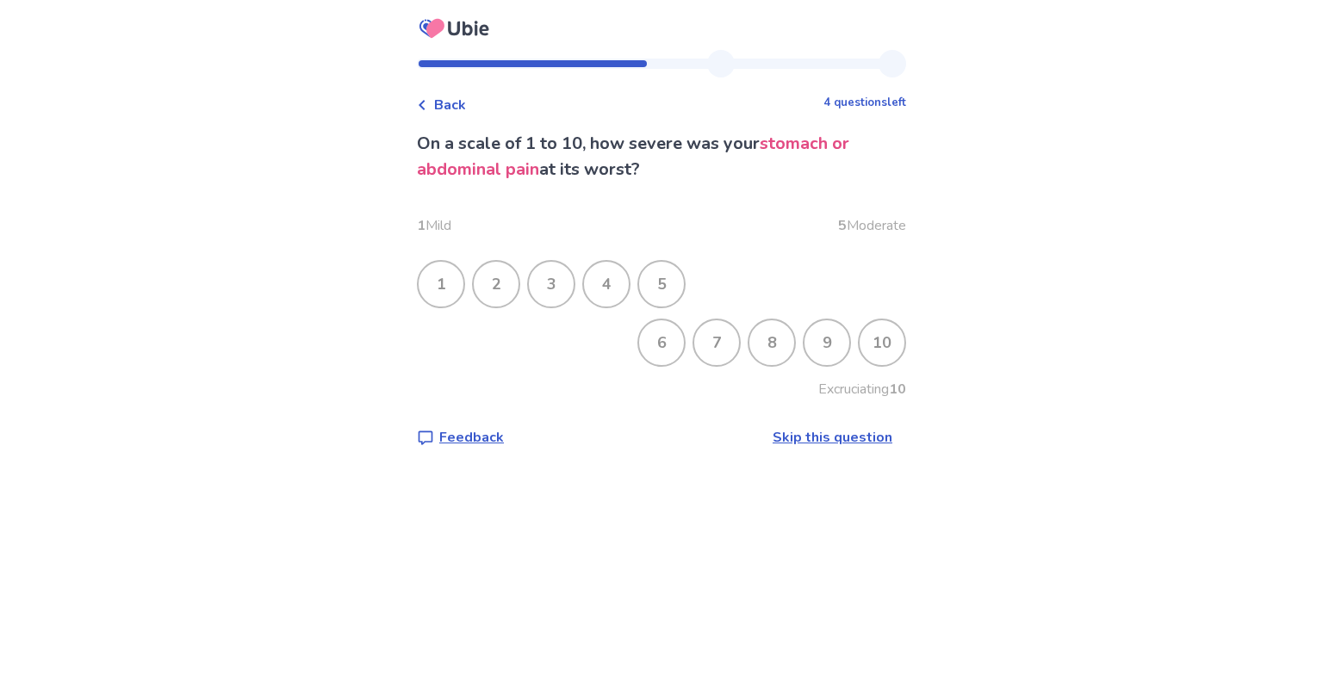
click at [763, 342] on div "8" at bounding box center [771, 342] width 45 height 45
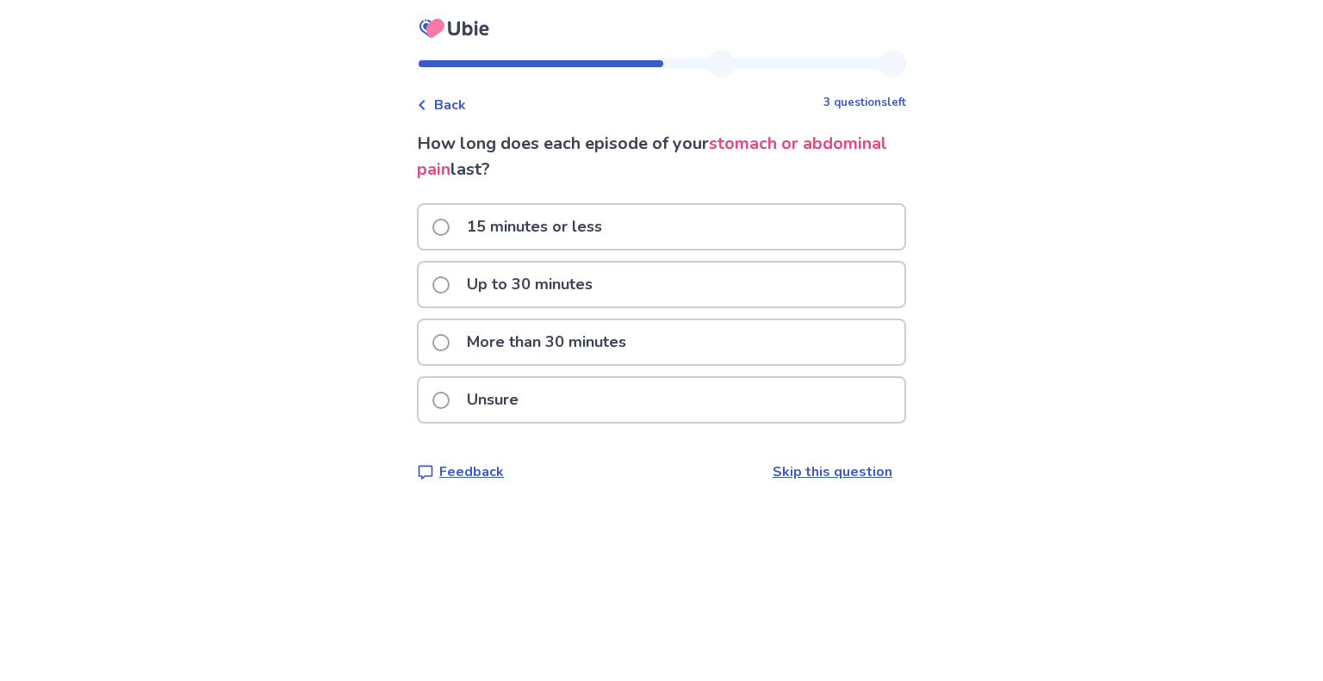
click at [450, 395] on span at bounding box center [440, 400] width 17 height 17
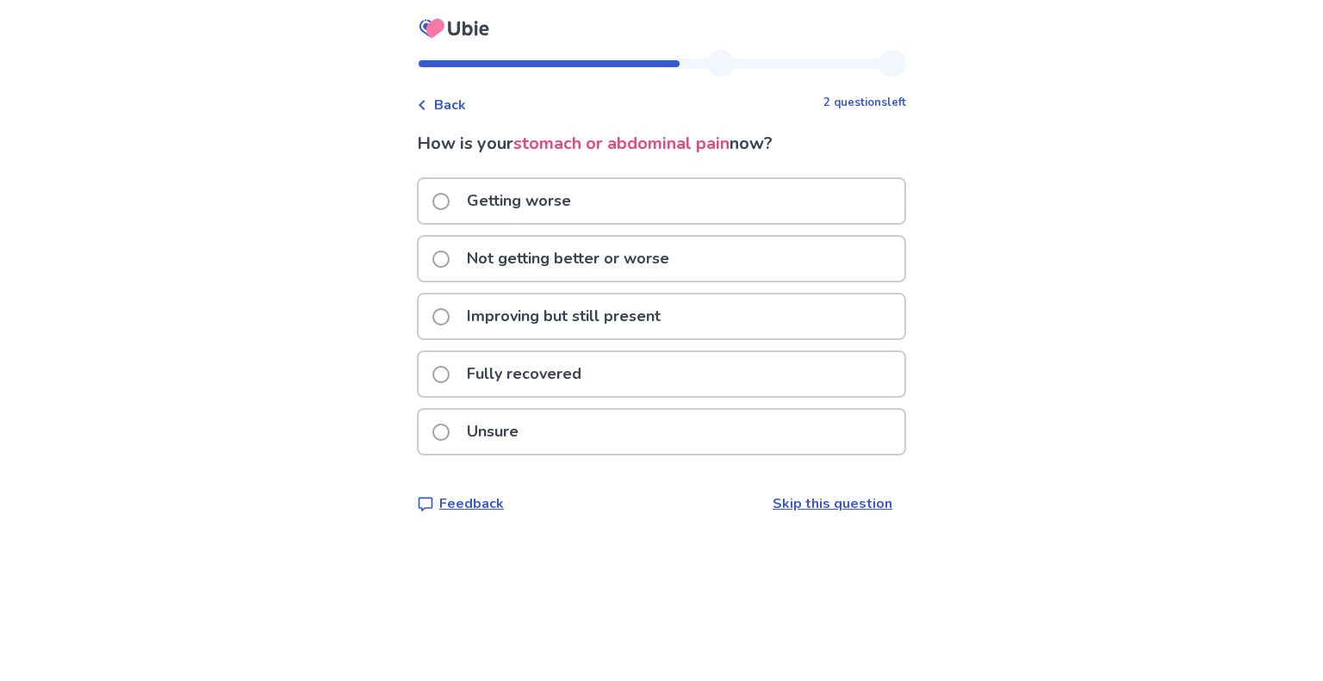
click at [450, 428] on span at bounding box center [440, 432] width 17 height 17
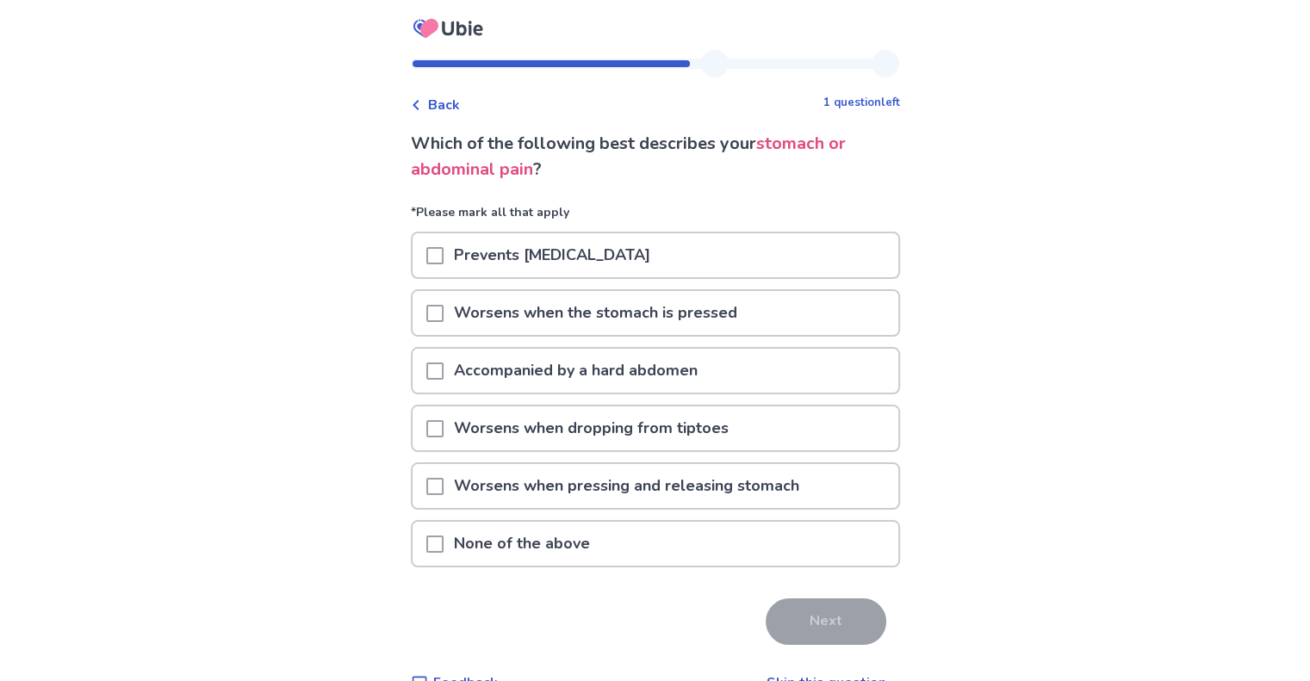
click at [443, 542] on span at bounding box center [434, 544] width 17 height 17
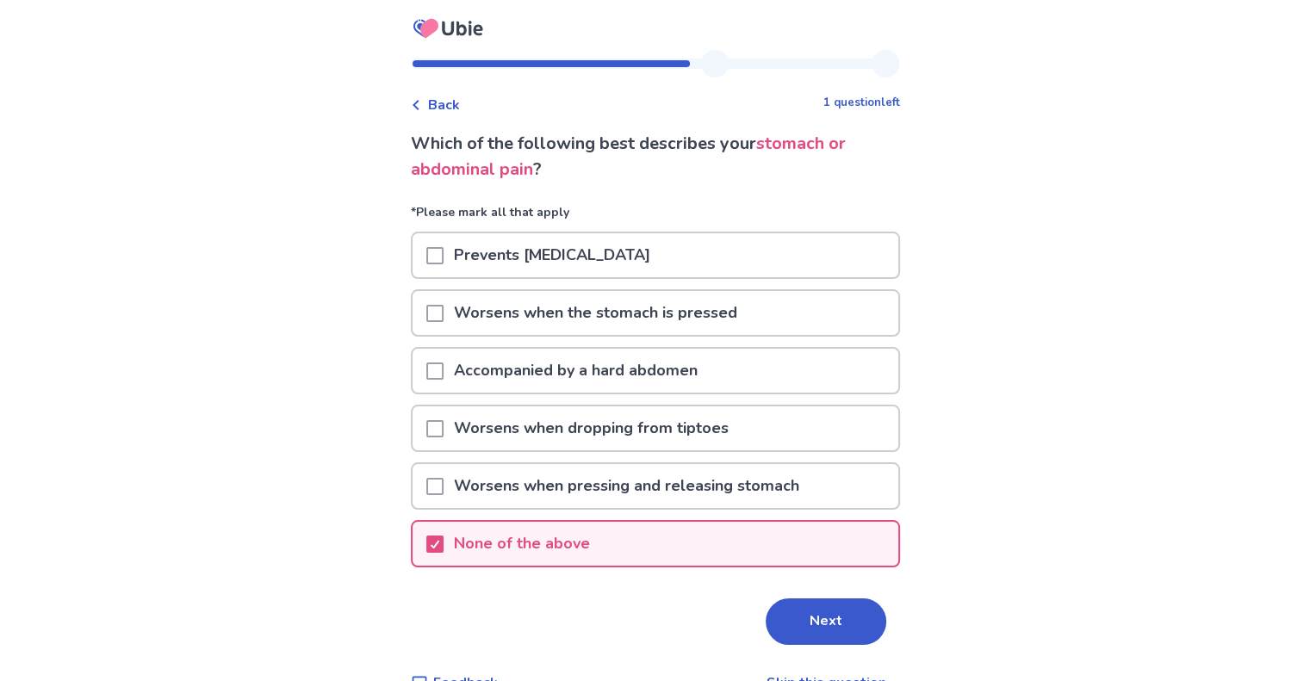
click at [826, 623] on button "Next" at bounding box center [826, 622] width 121 height 47
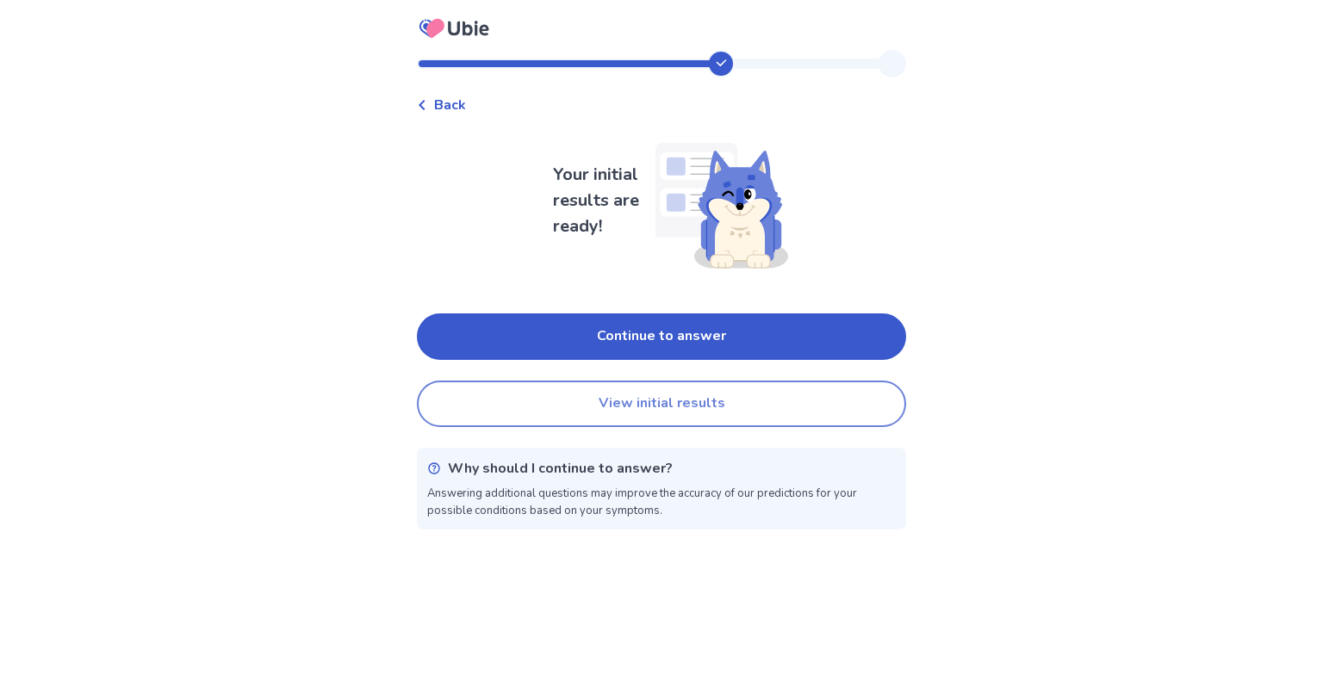
click at [746, 405] on button "View initial results" at bounding box center [661, 404] width 489 height 47
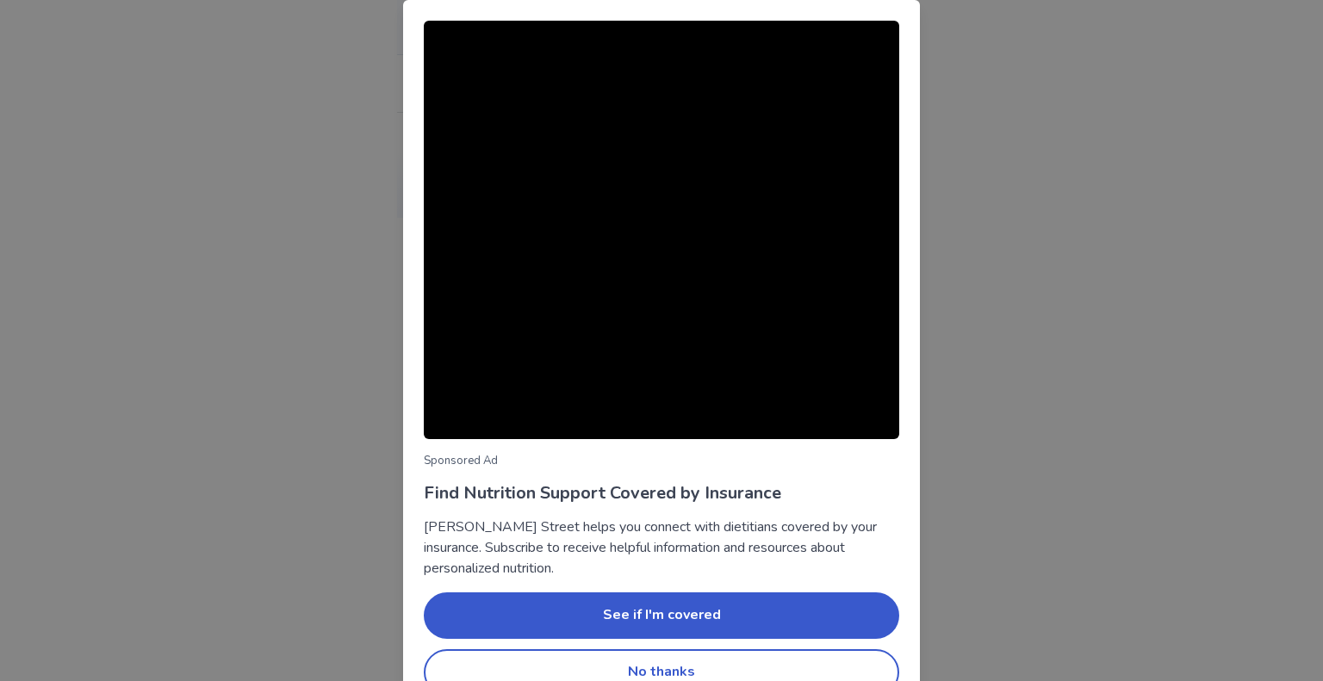
scroll to position [34, 0]
